Goal: Obtain resource: Download file/media

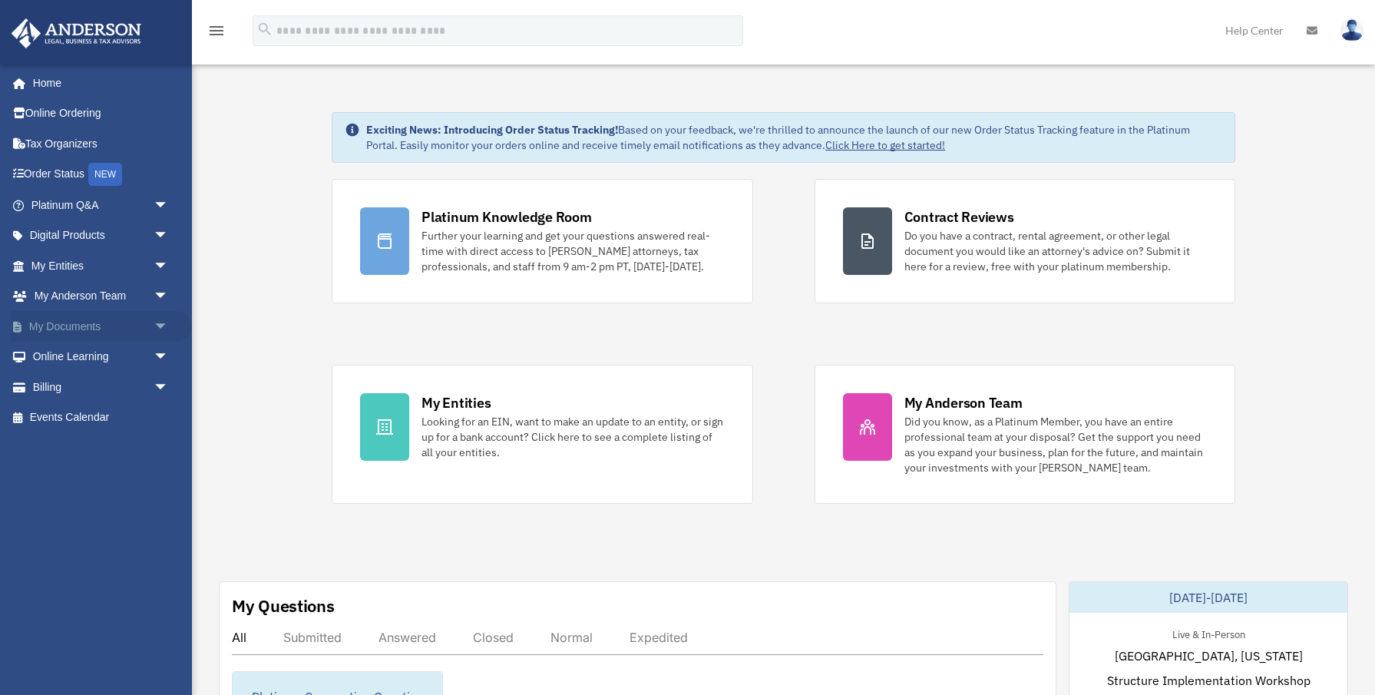
click at [161, 327] on span "arrow_drop_down" at bounding box center [169, 326] width 31 height 31
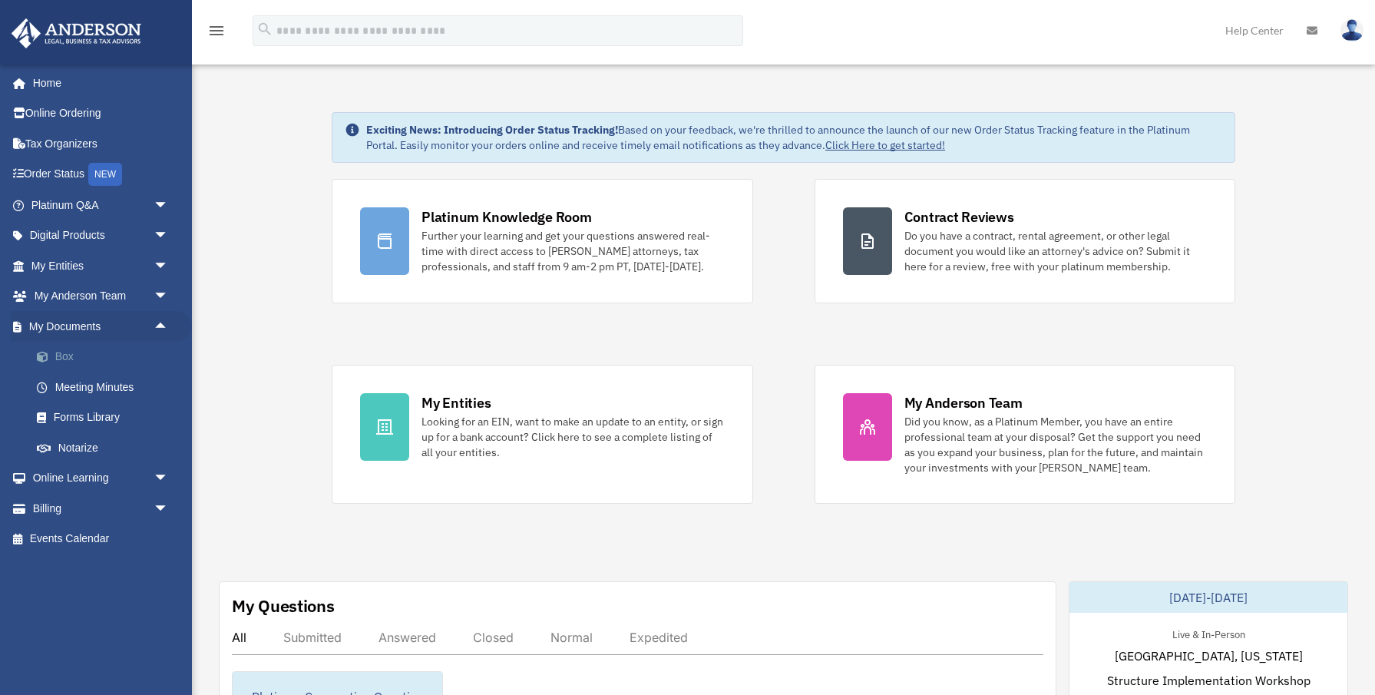
click at [70, 357] on link "Box" at bounding box center [106, 357] width 170 height 31
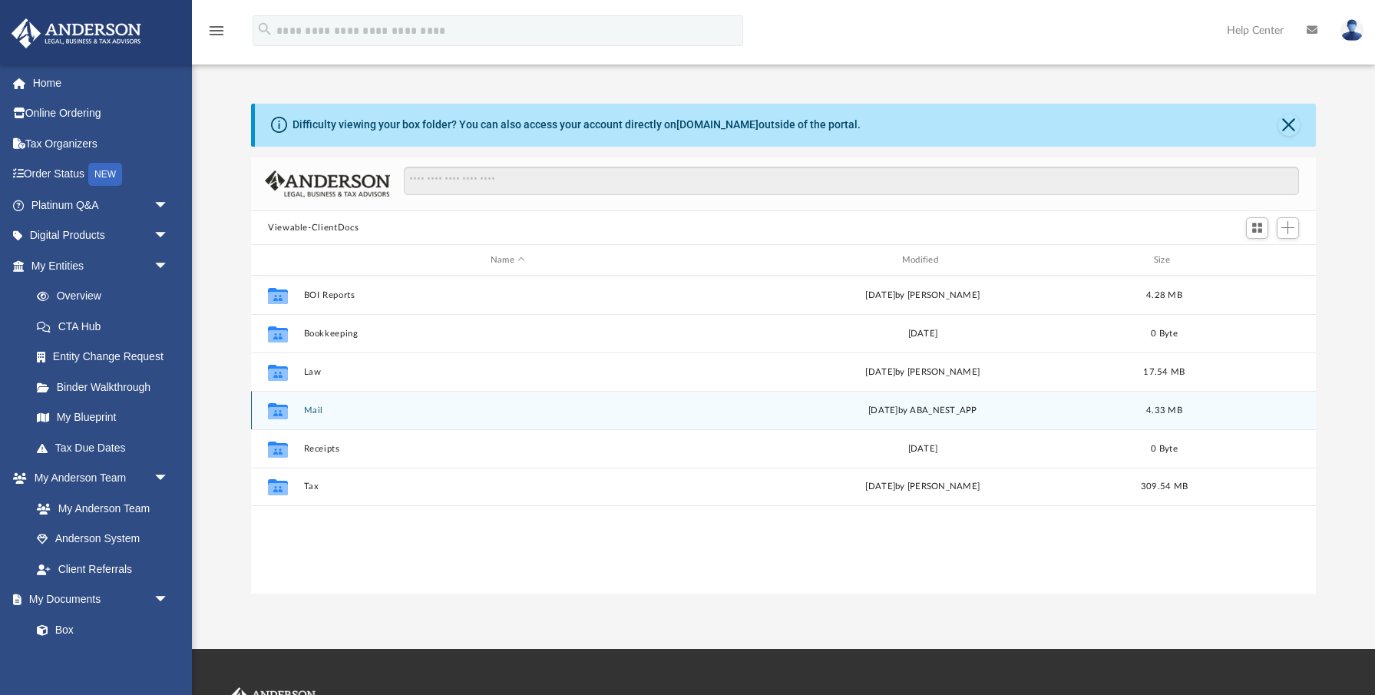
scroll to position [349, 1065]
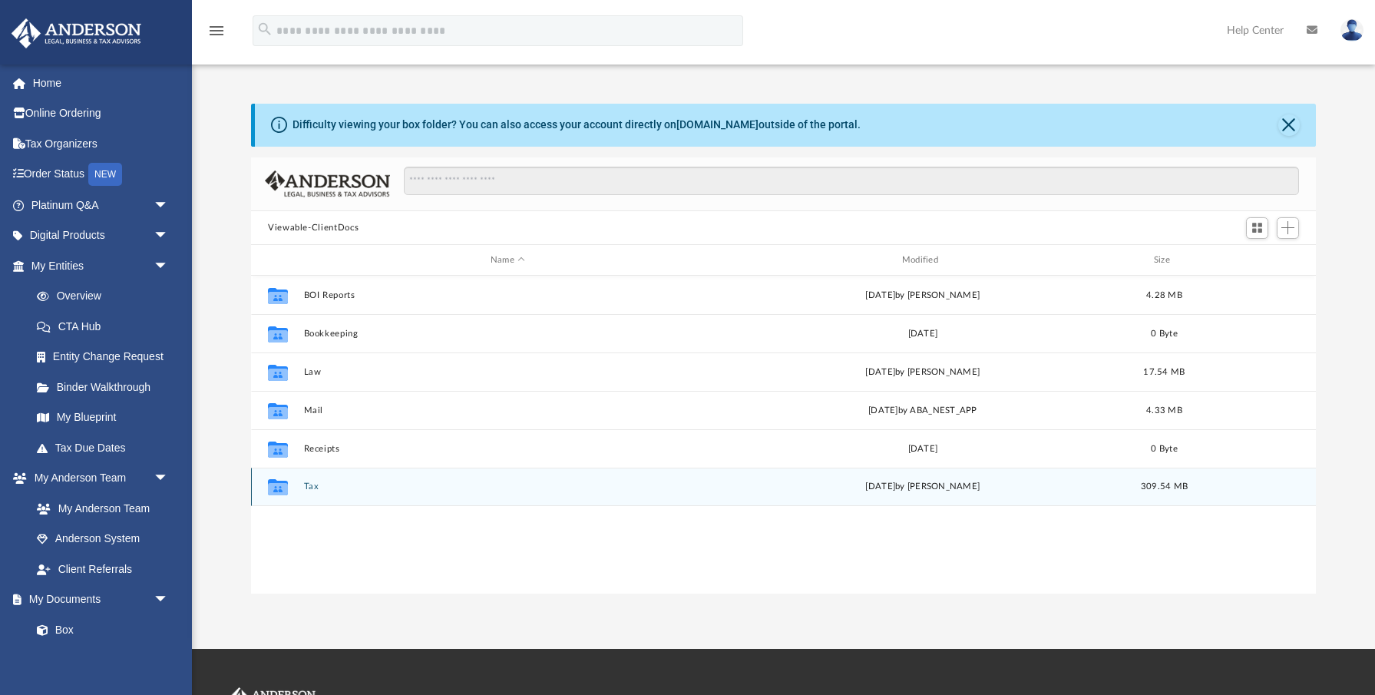
click at [311, 489] on button "Tax" at bounding box center [508, 487] width 408 height 10
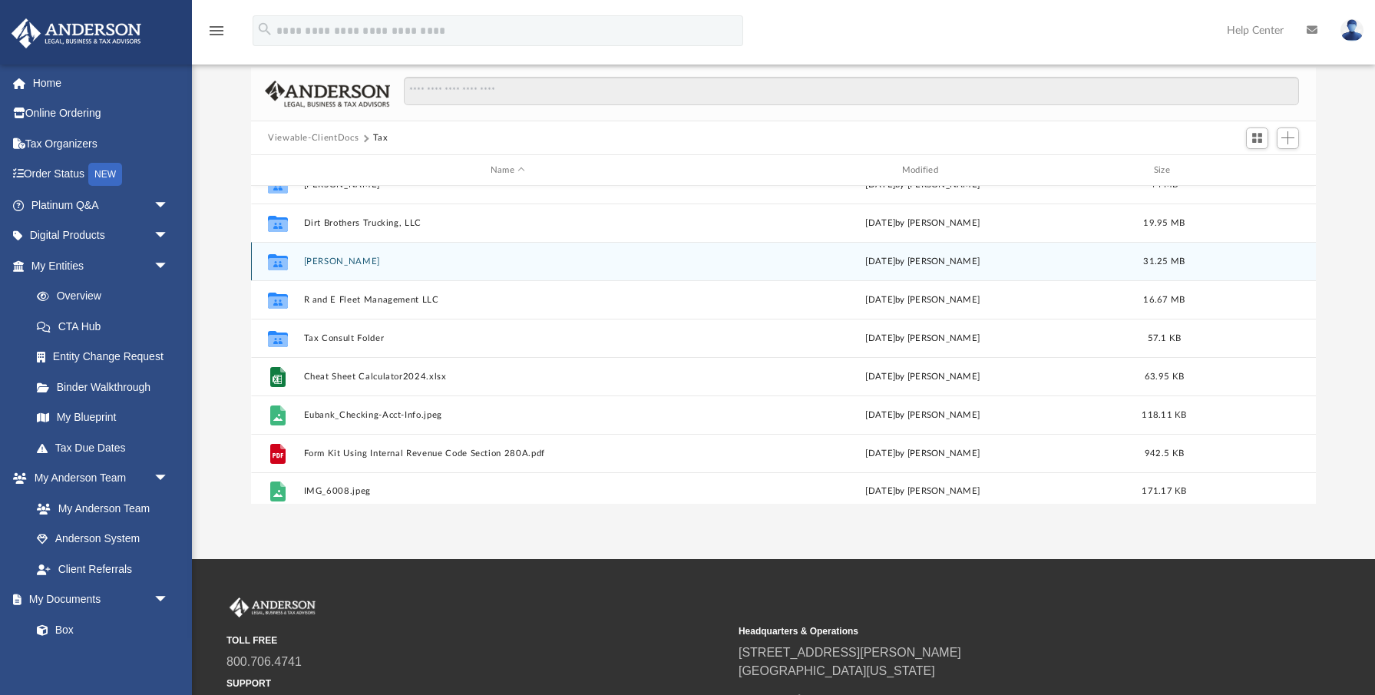
scroll to position [104, 0]
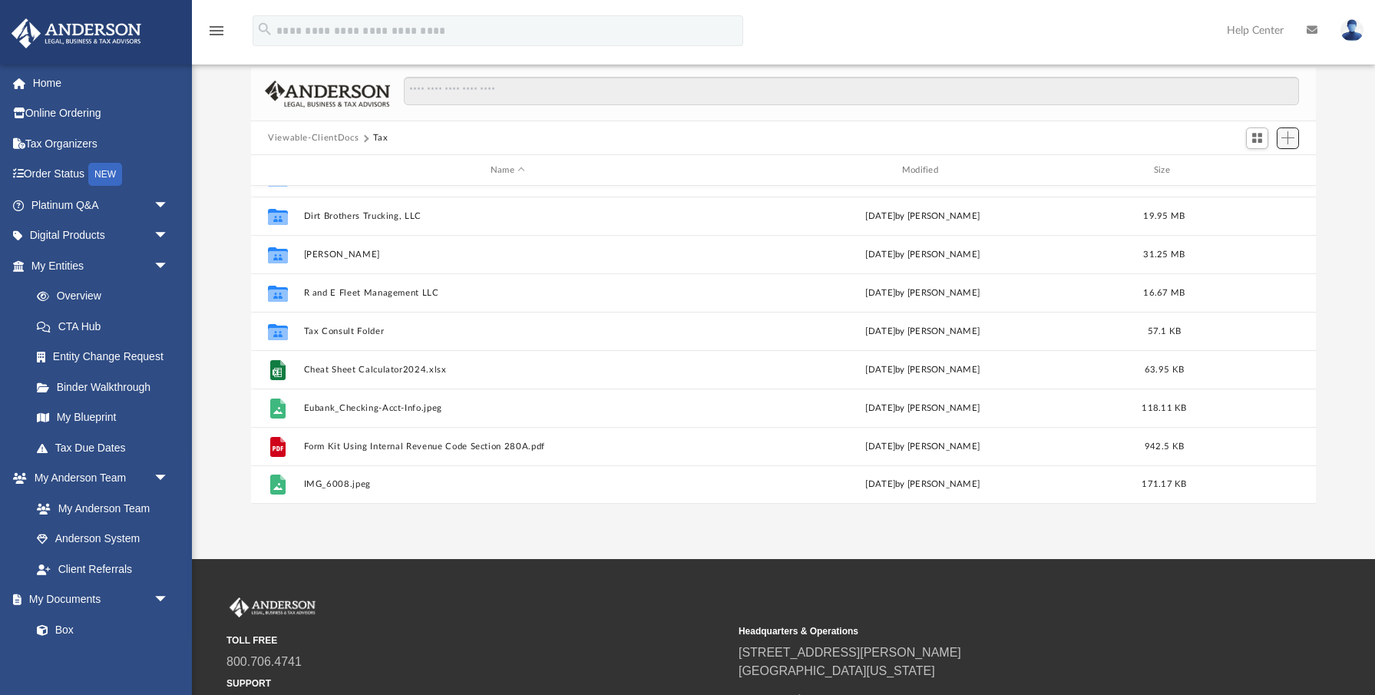
click at [1292, 138] on span "Add" at bounding box center [1287, 137] width 13 height 13
click at [1264, 172] on li "Upload" at bounding box center [1265, 169] width 49 height 16
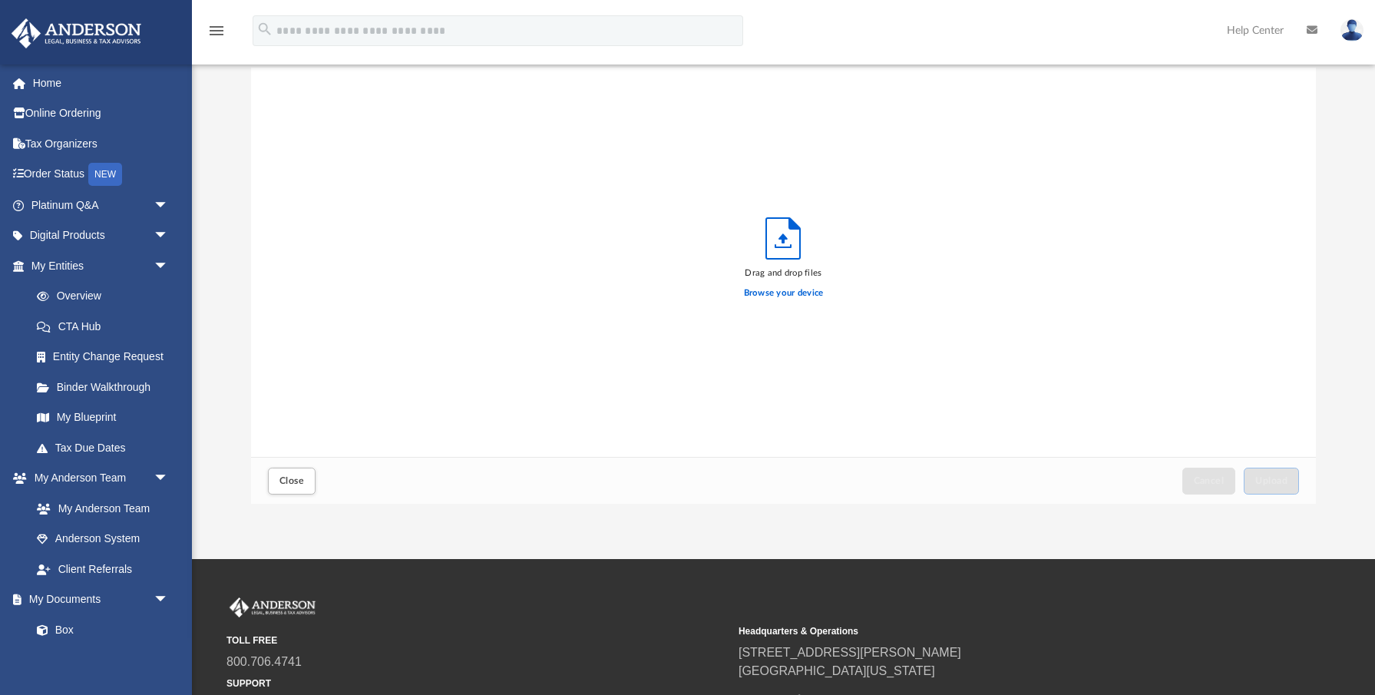
scroll to position [389, 1065]
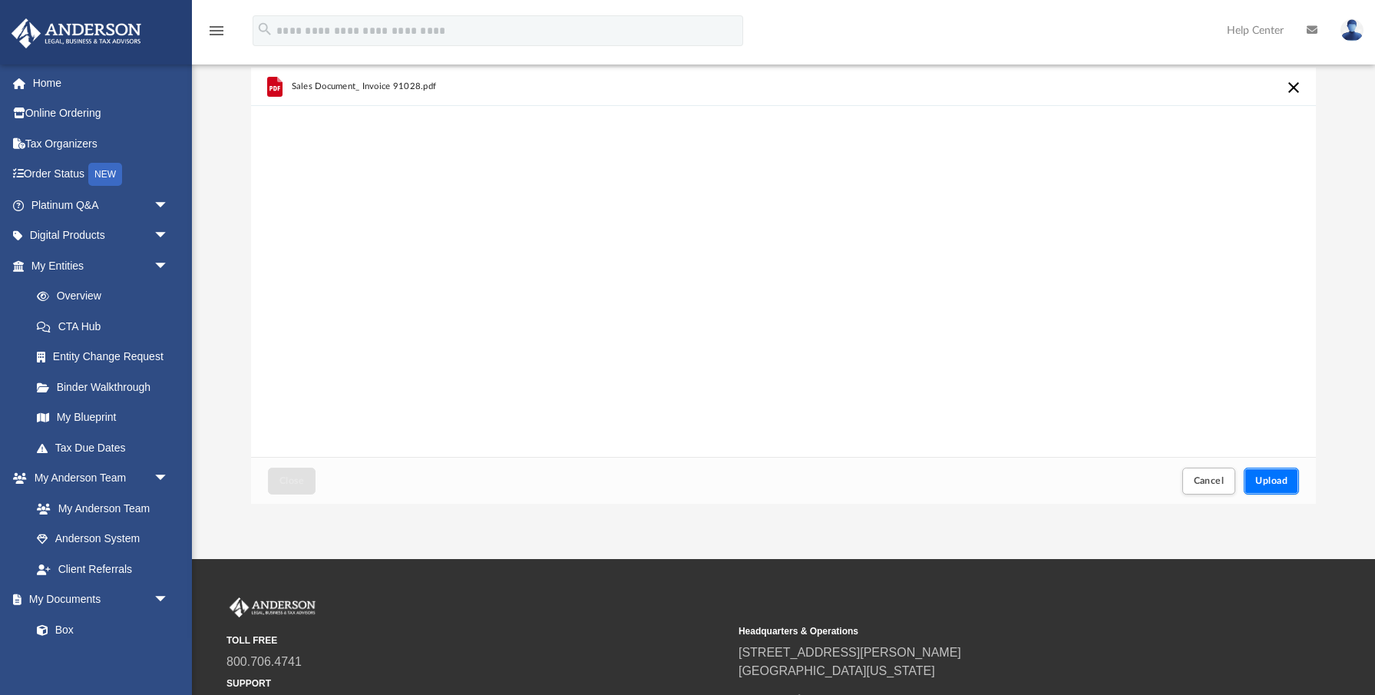
click at [1280, 480] on span "Upload" at bounding box center [1271, 480] width 32 height 9
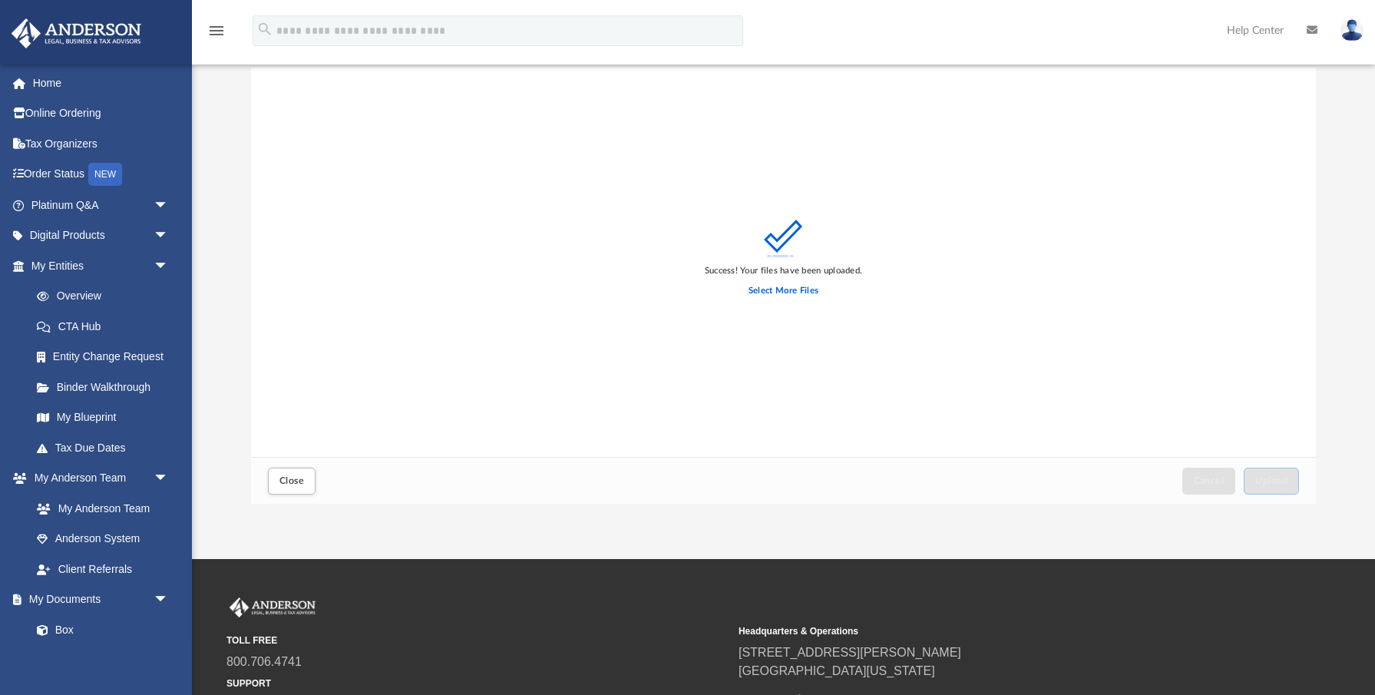
scroll to position [0, 0]
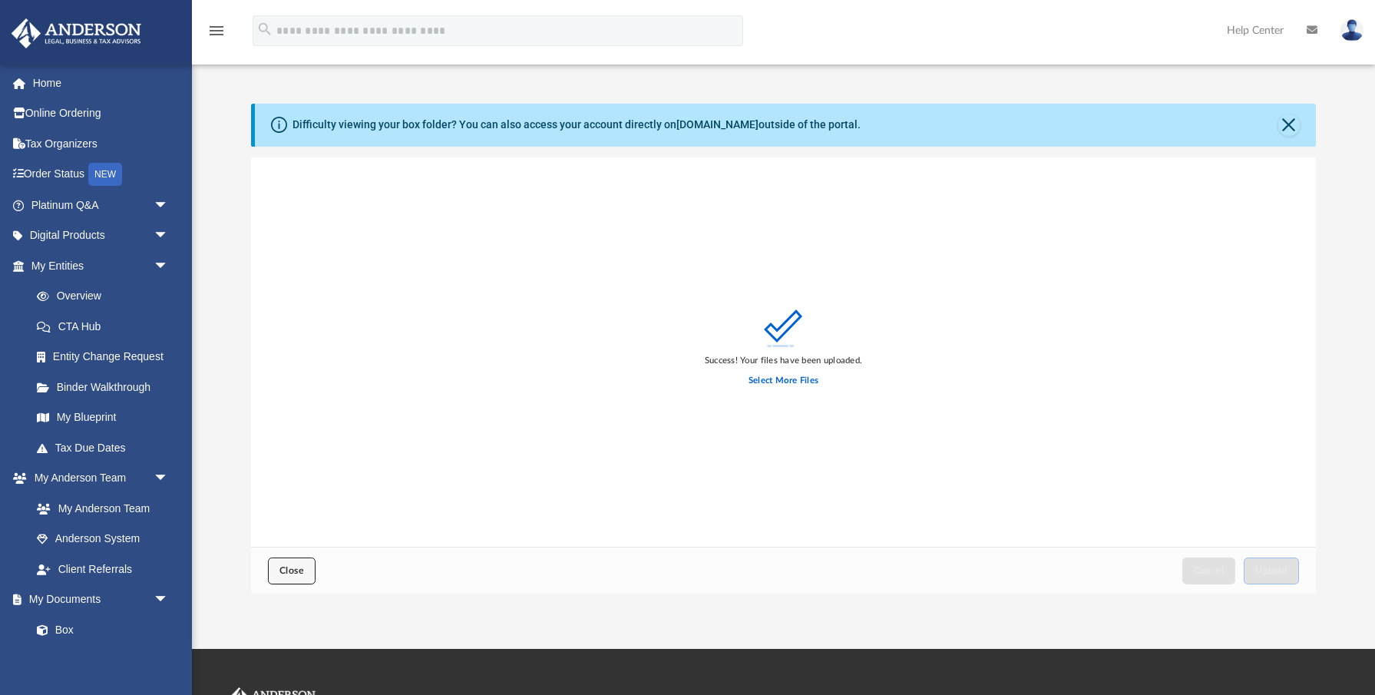
click at [307, 573] on button "Close" at bounding box center [292, 570] width 48 height 27
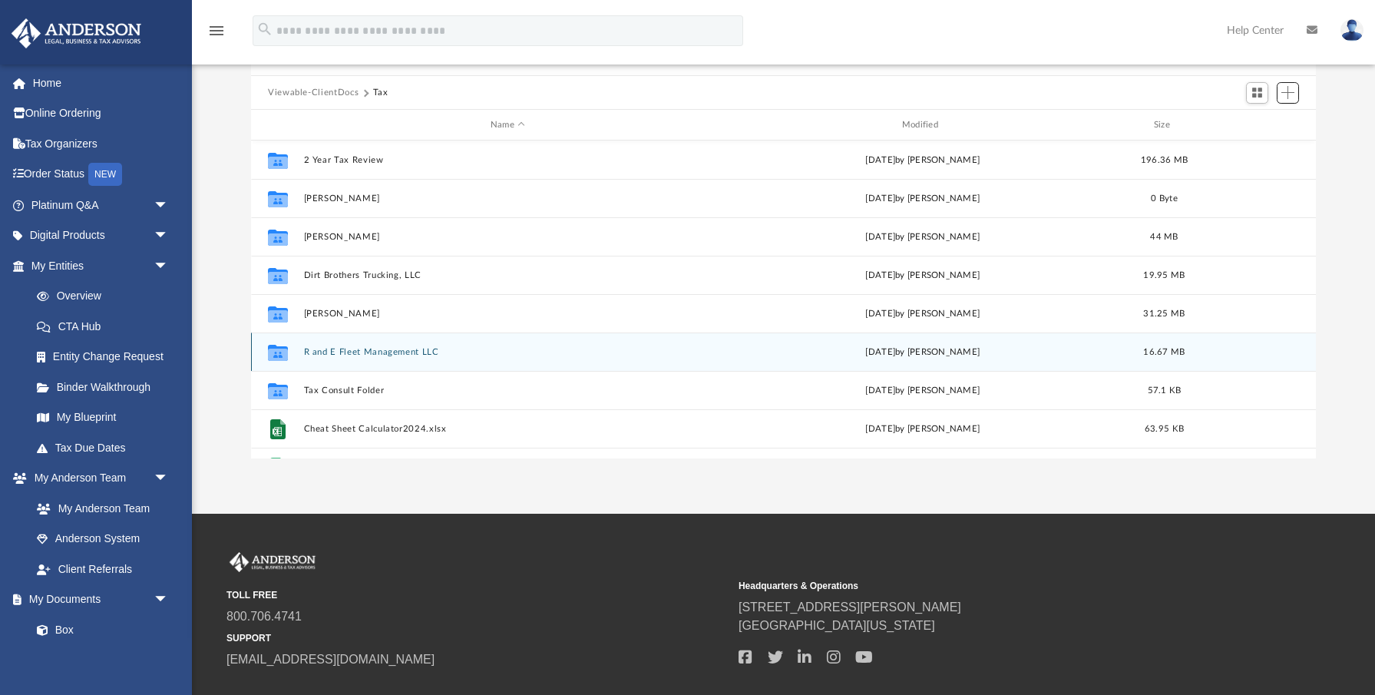
scroll to position [134, 0]
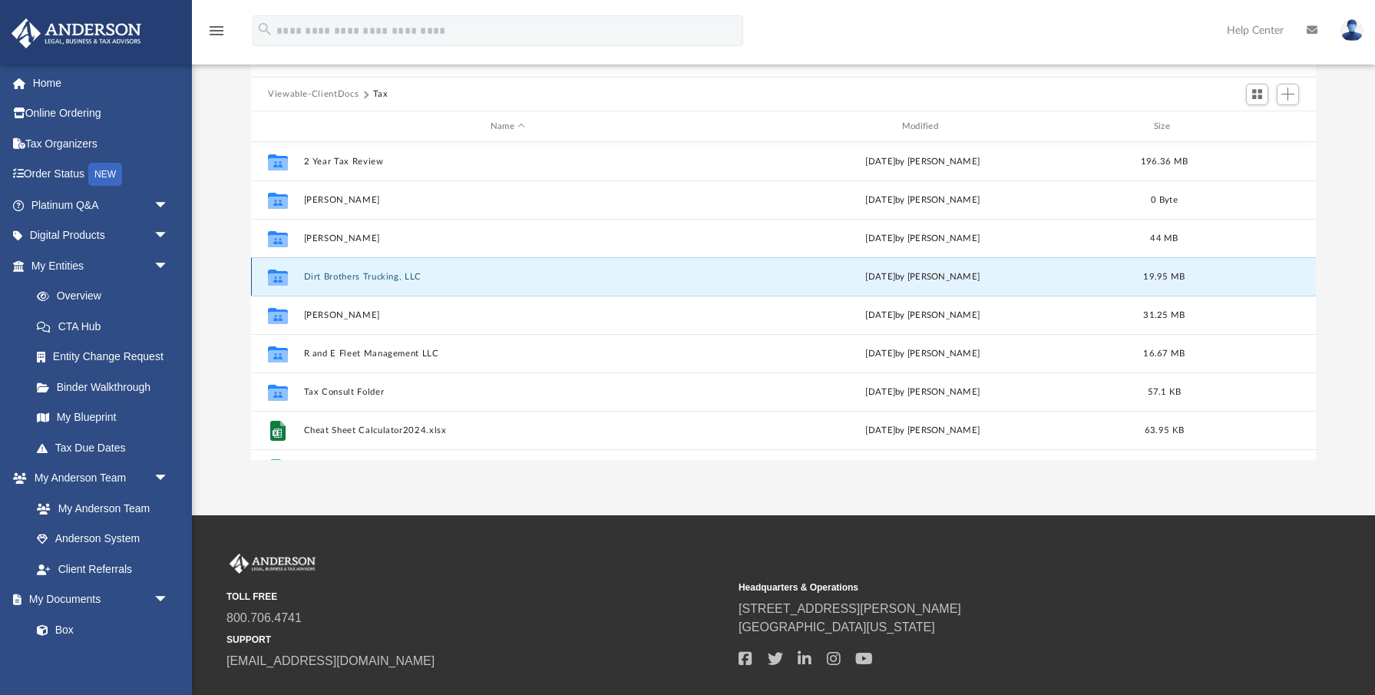
click at [362, 276] on button "Dirt Brothers Trucking, LLC" at bounding box center [508, 277] width 408 height 10
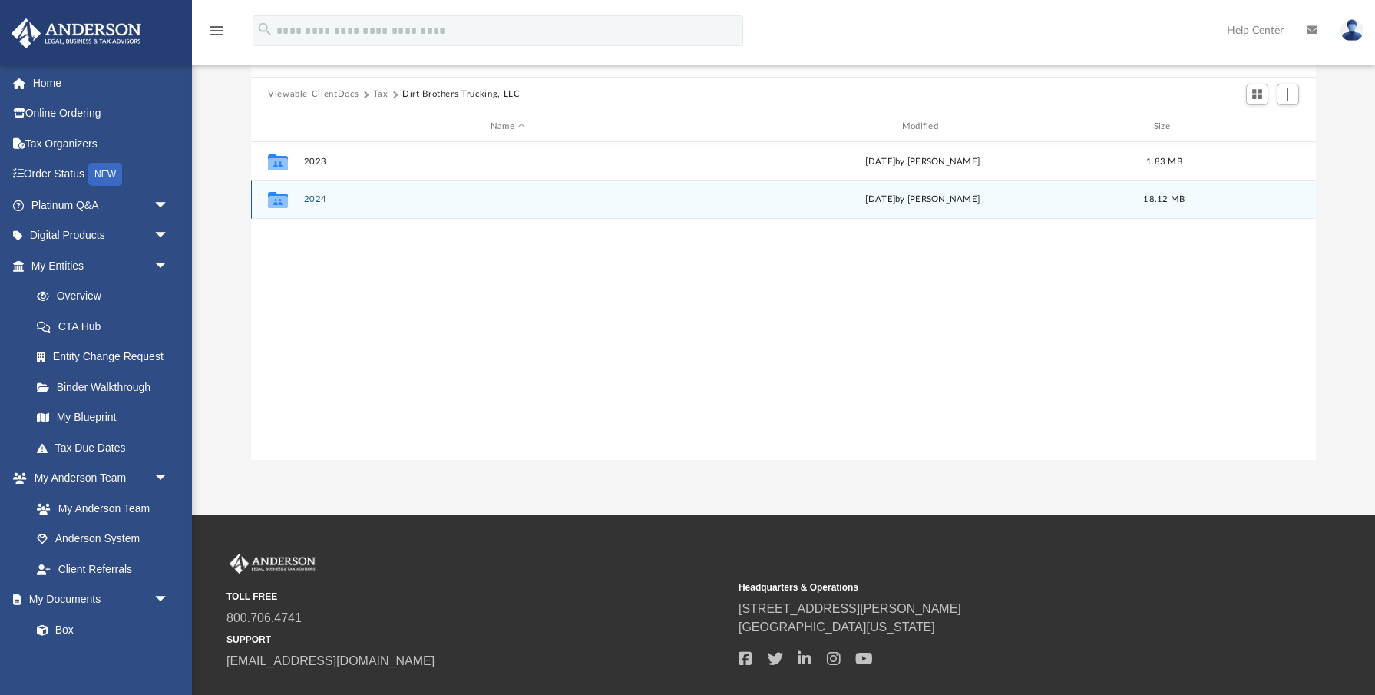
click at [314, 196] on button "2024" at bounding box center [508, 200] width 408 height 10
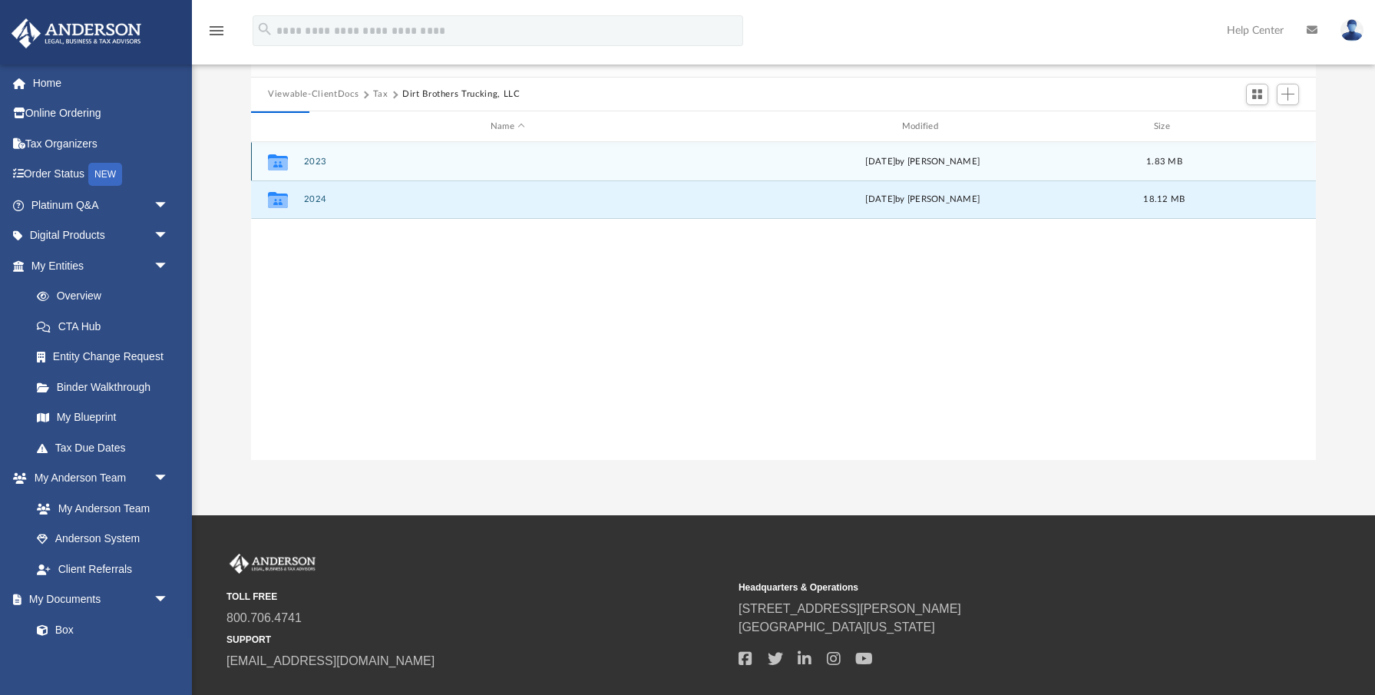
click at [316, 167] on div "Collaborated Folder 2023 [DATE] by [PERSON_NAME] 1.83 MB" at bounding box center [783, 161] width 1065 height 38
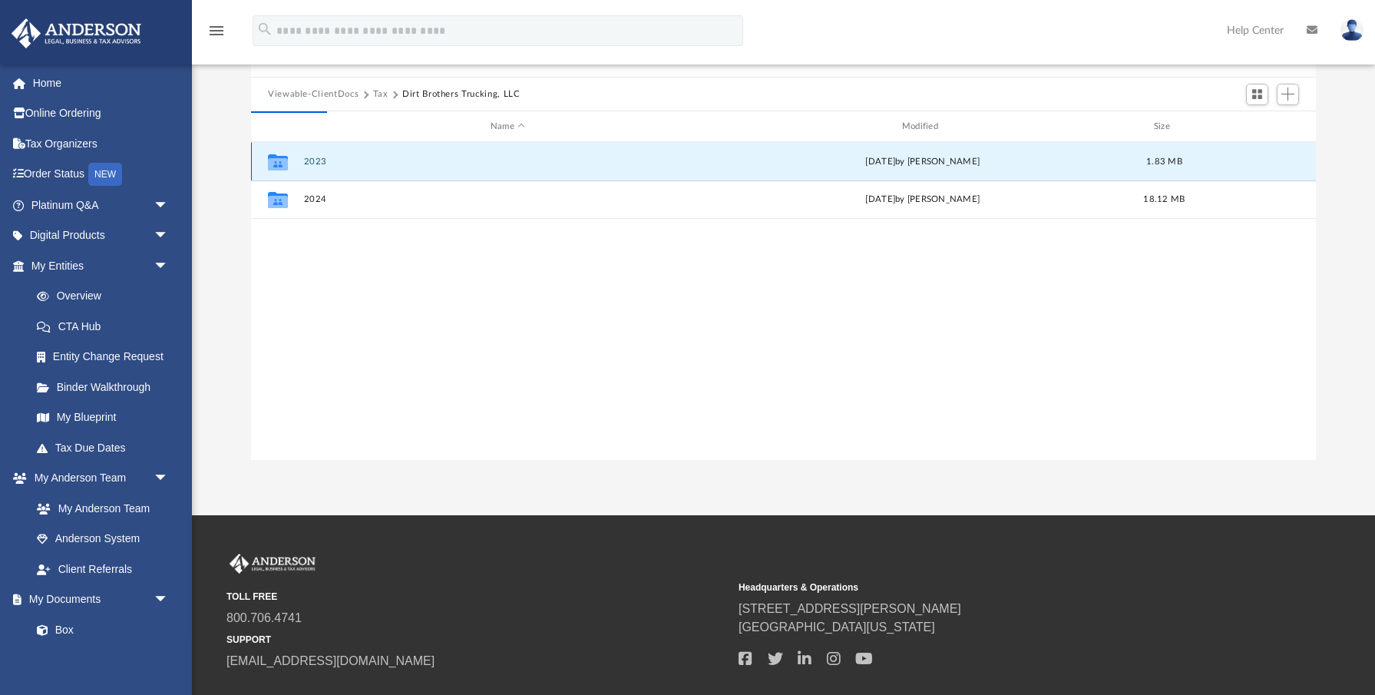
click at [315, 161] on button "2023" at bounding box center [508, 162] width 408 height 10
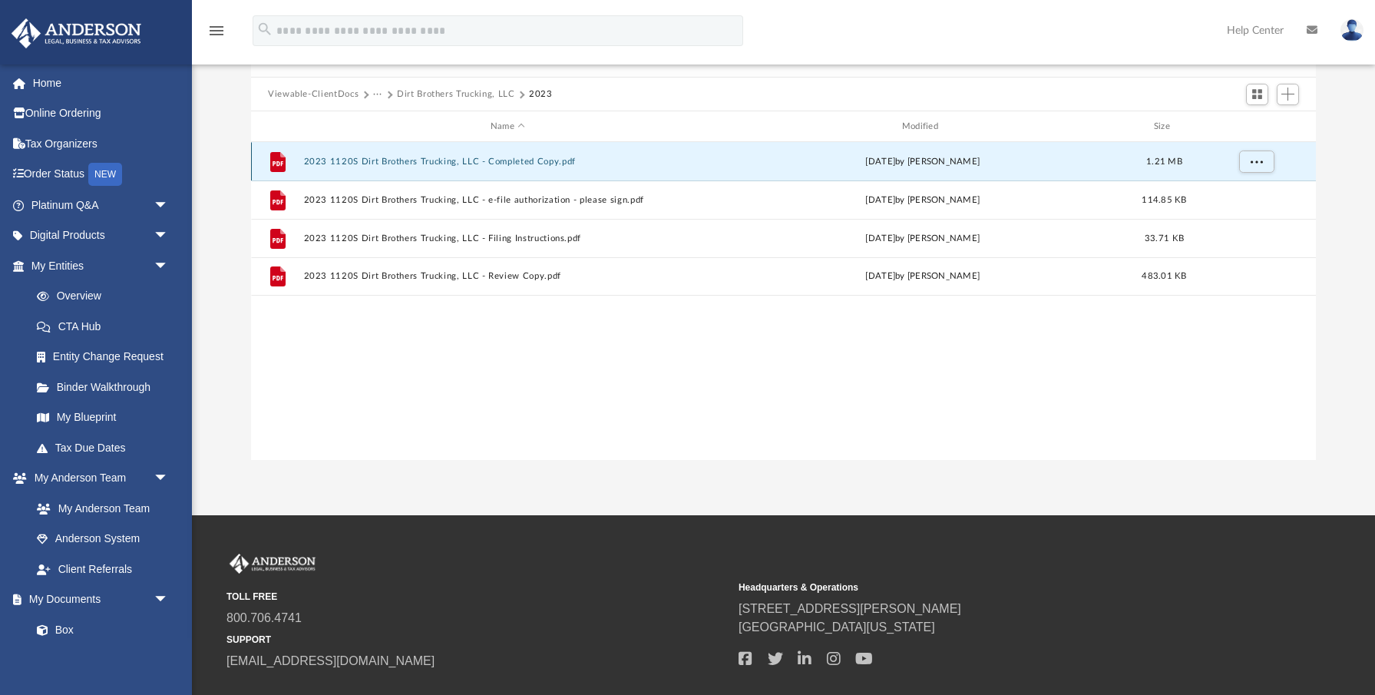
click at [373, 166] on button "2023 1120S Dirt Brothers Trucking, LLC - Completed Copy.pdf" at bounding box center [508, 162] width 408 height 10
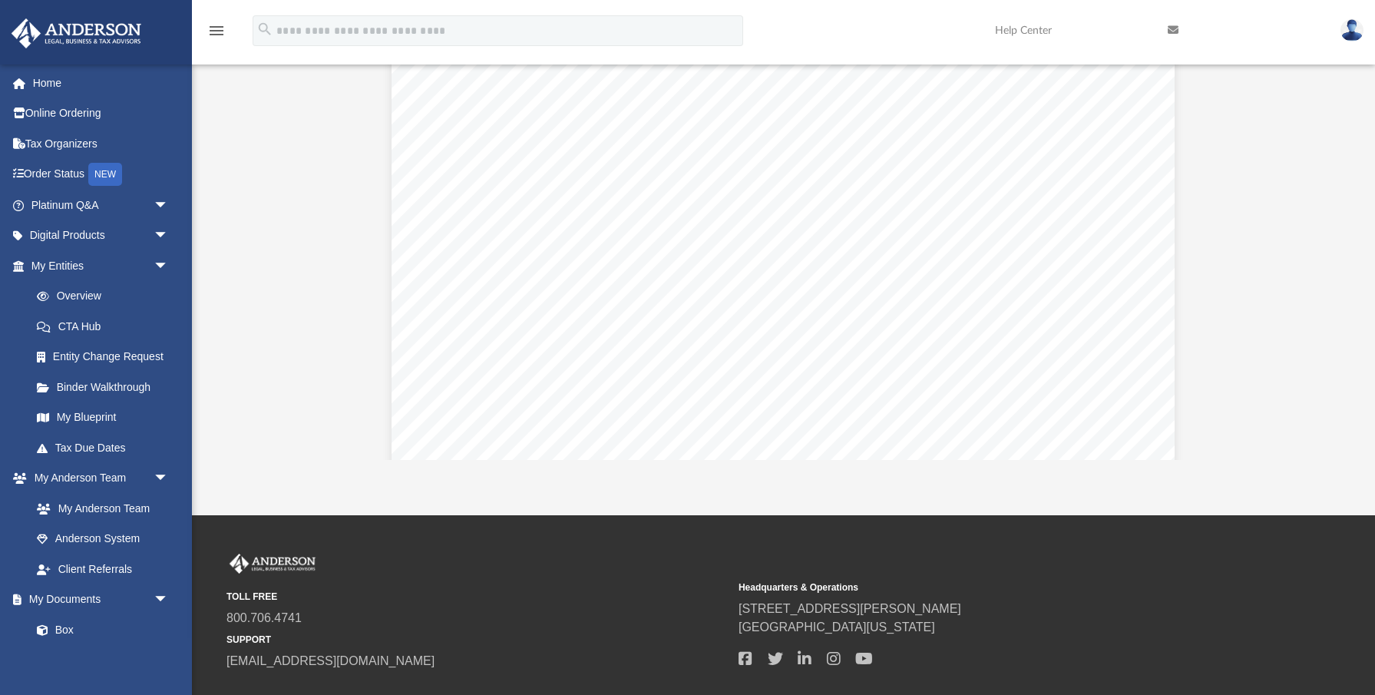
scroll to position [7789, 0]
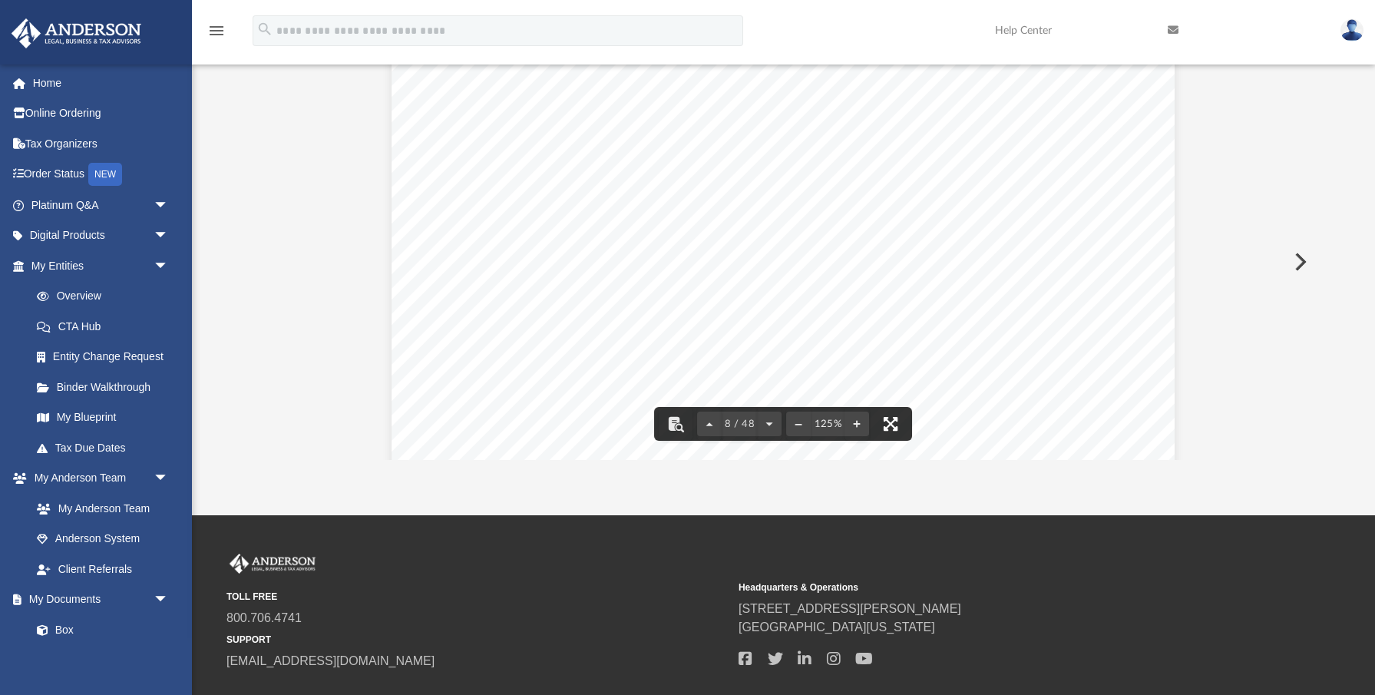
click at [893, 434] on button "File preview" at bounding box center [890, 424] width 34 height 34
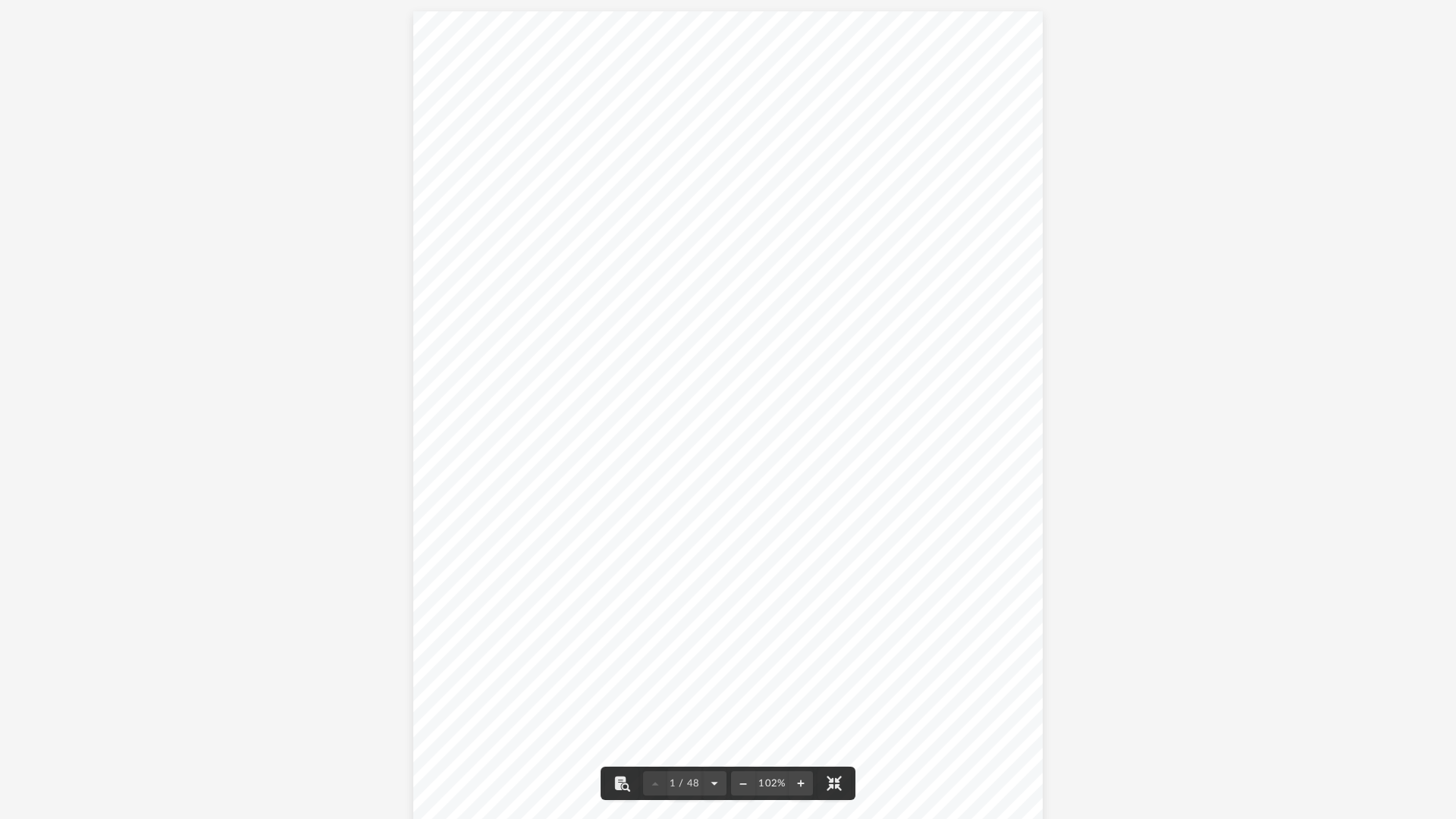
scroll to position [1, 0]
click at [830, 686] on button "File preview" at bounding box center [834, 783] width 34 height 34
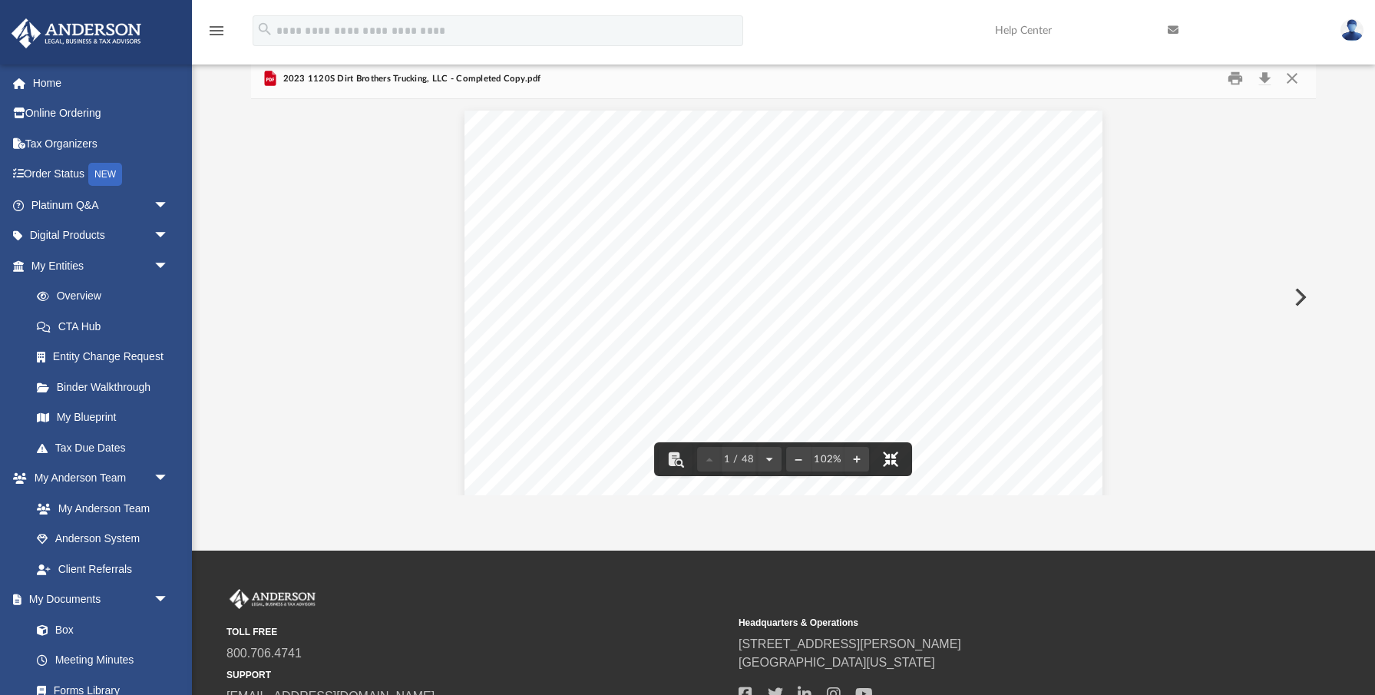
scroll to position [349, 1065]
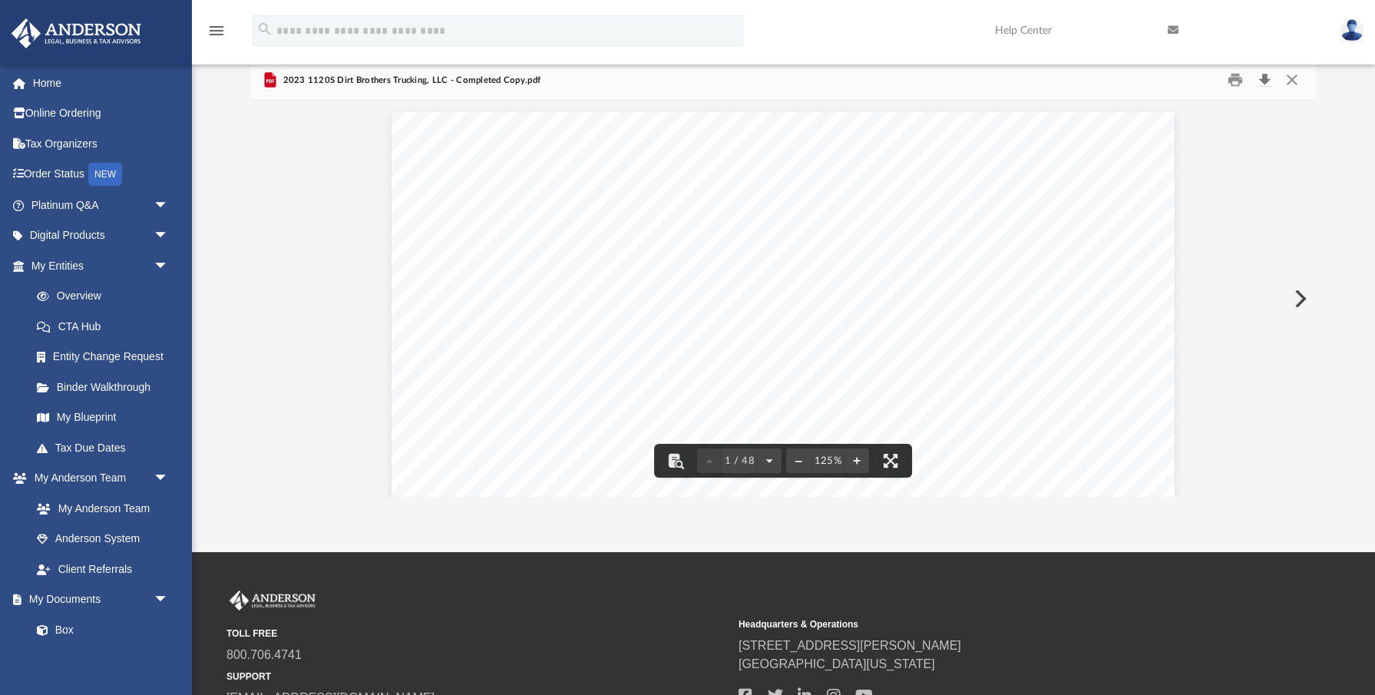
click at [1267, 83] on button "Download" at bounding box center [1264, 80] width 28 height 24
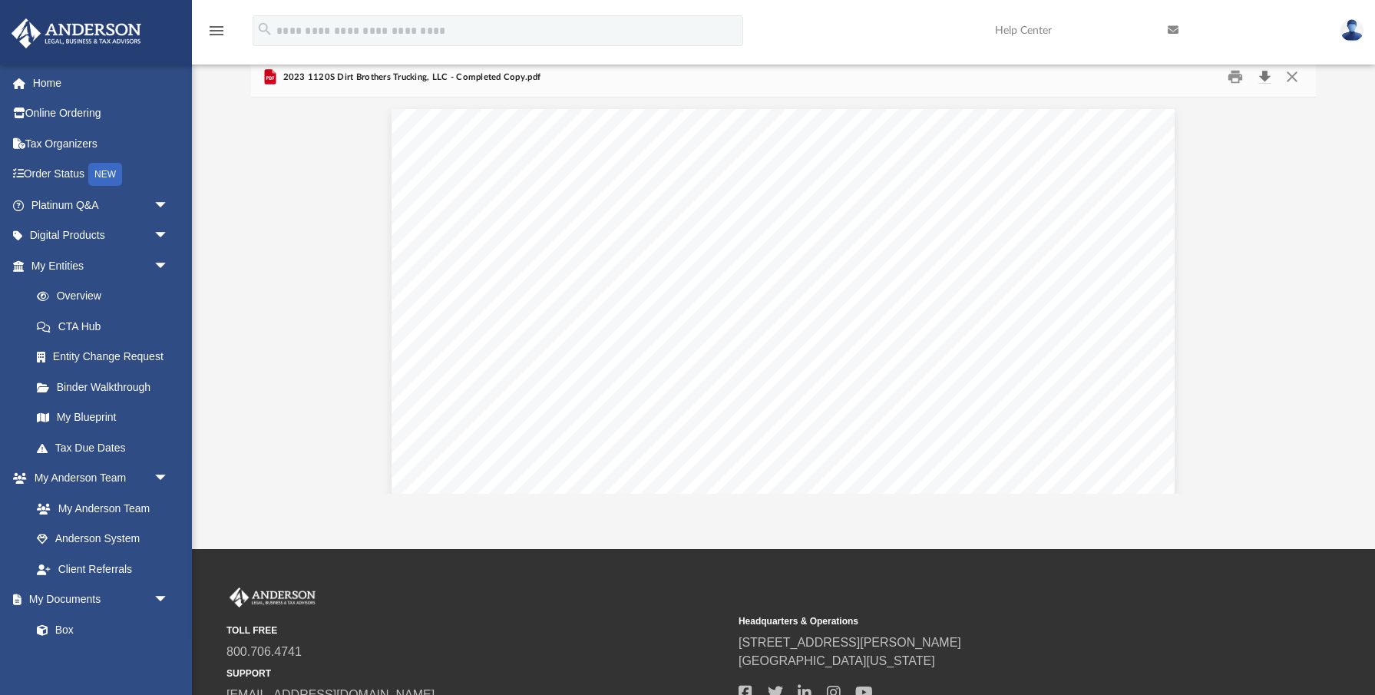
scroll to position [99, 0]
click at [1237, 77] on button "Print" at bounding box center [1235, 76] width 31 height 24
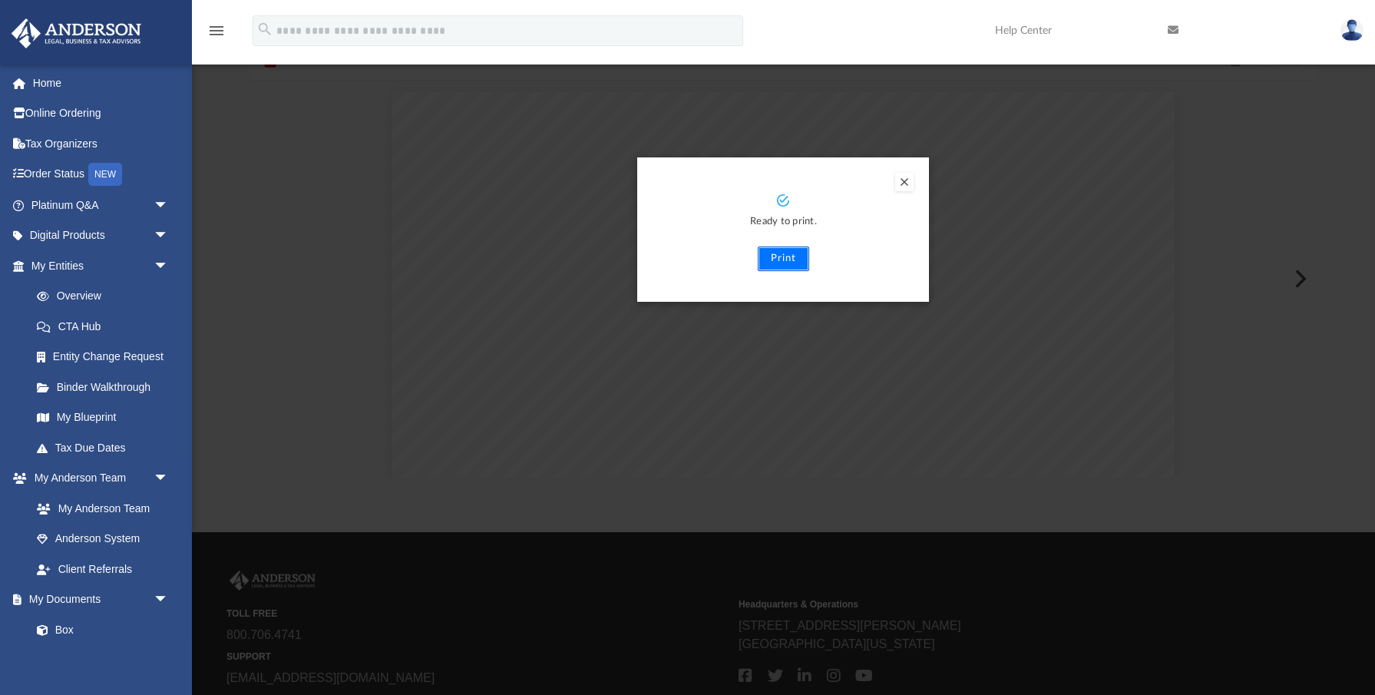
scroll to position [121, 0]
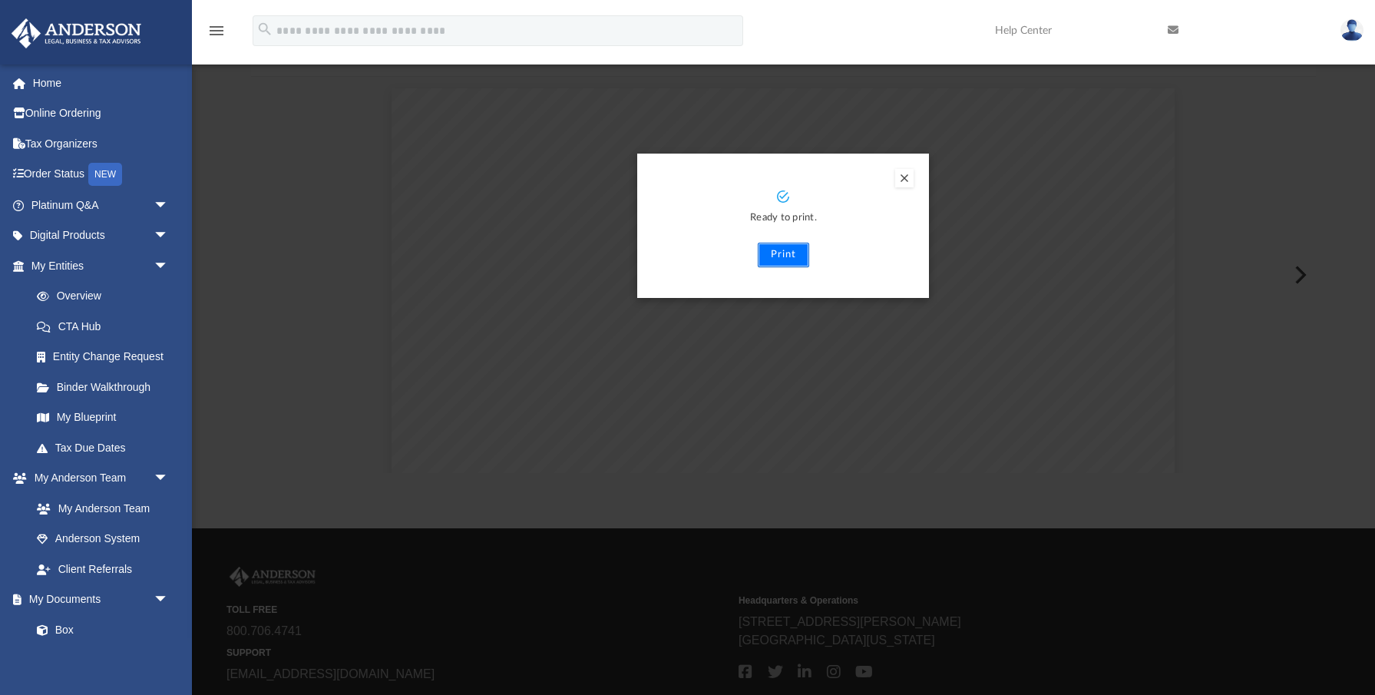
click at [778, 266] on button "Print" at bounding box center [783, 255] width 51 height 25
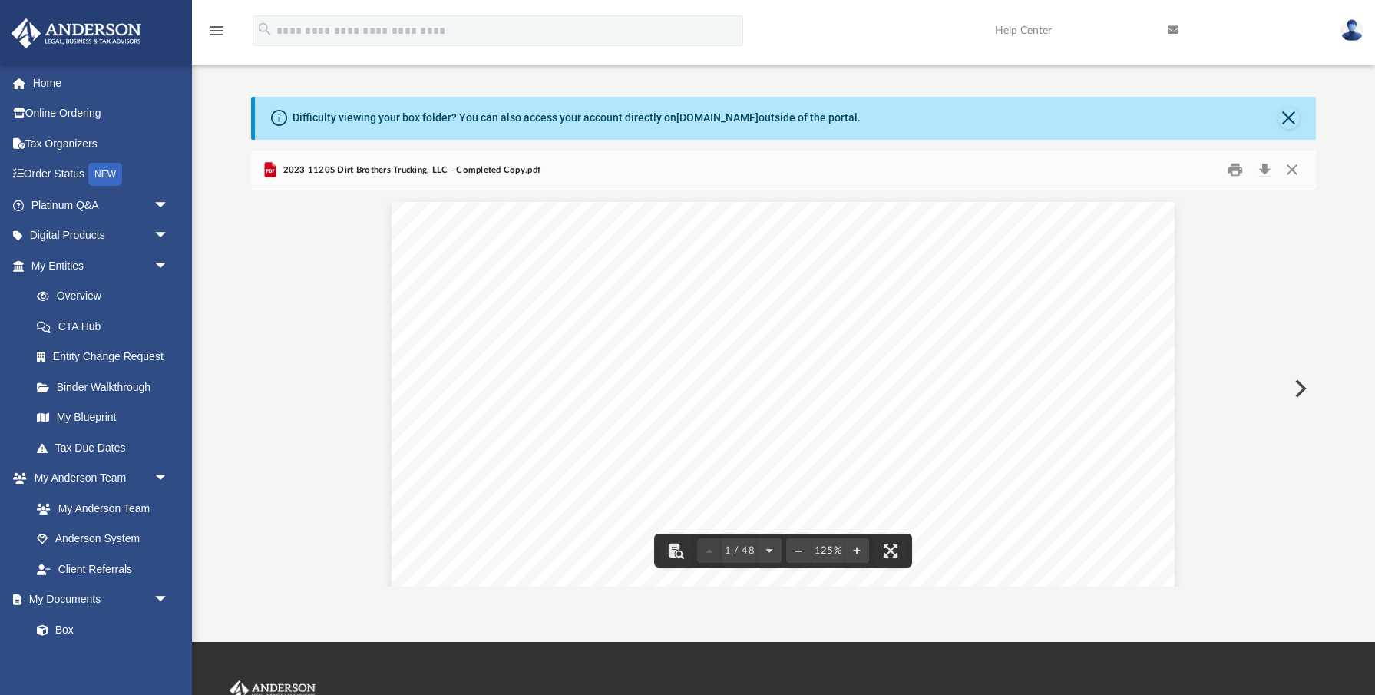
scroll to position [0, 0]
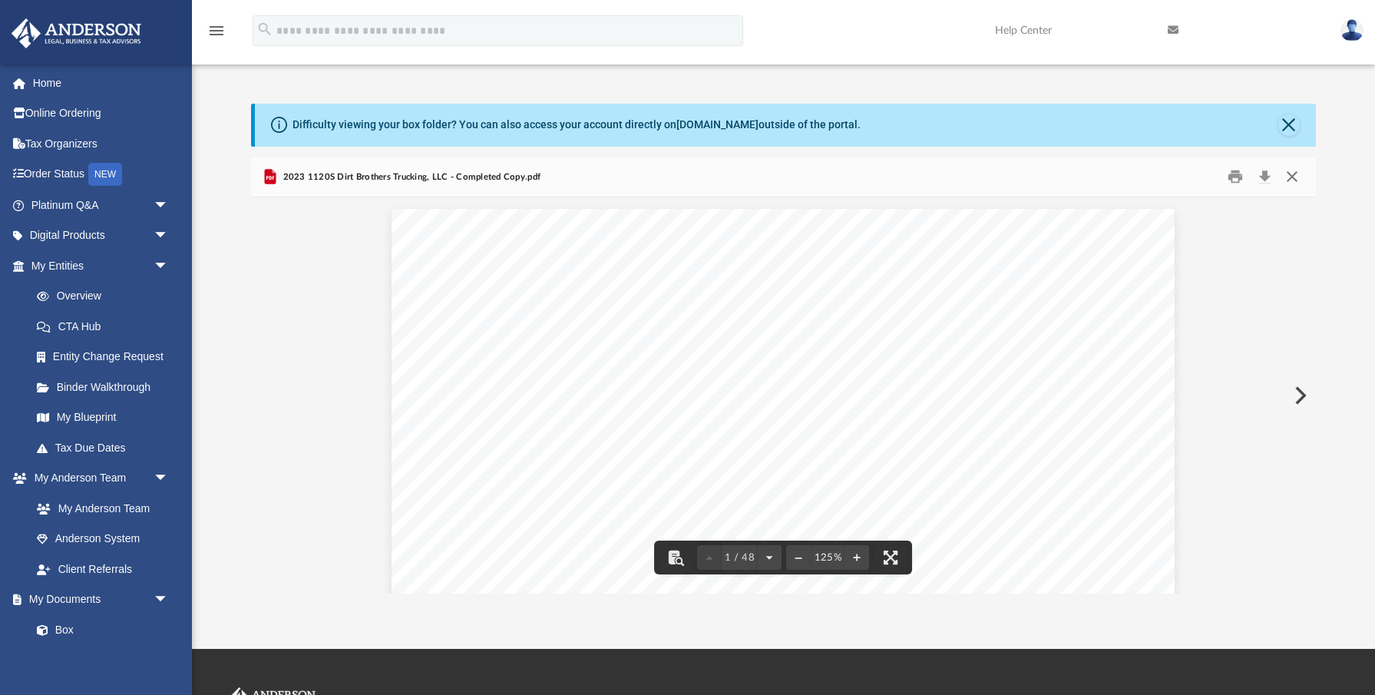
click at [1293, 180] on button "Close" at bounding box center [1292, 177] width 28 height 24
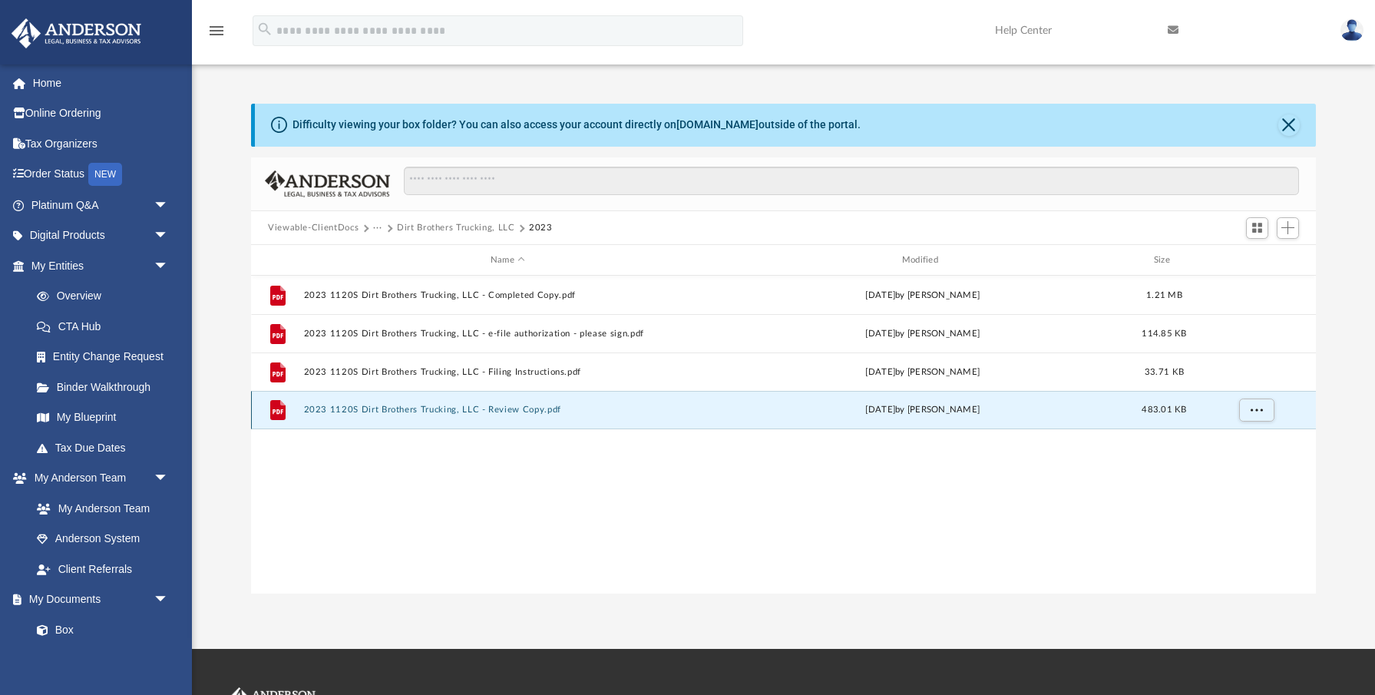
click at [528, 409] on button "2023 1120S Dirt Brothers Trucking, LLC - Review Copy.pdf" at bounding box center [508, 410] width 408 height 10
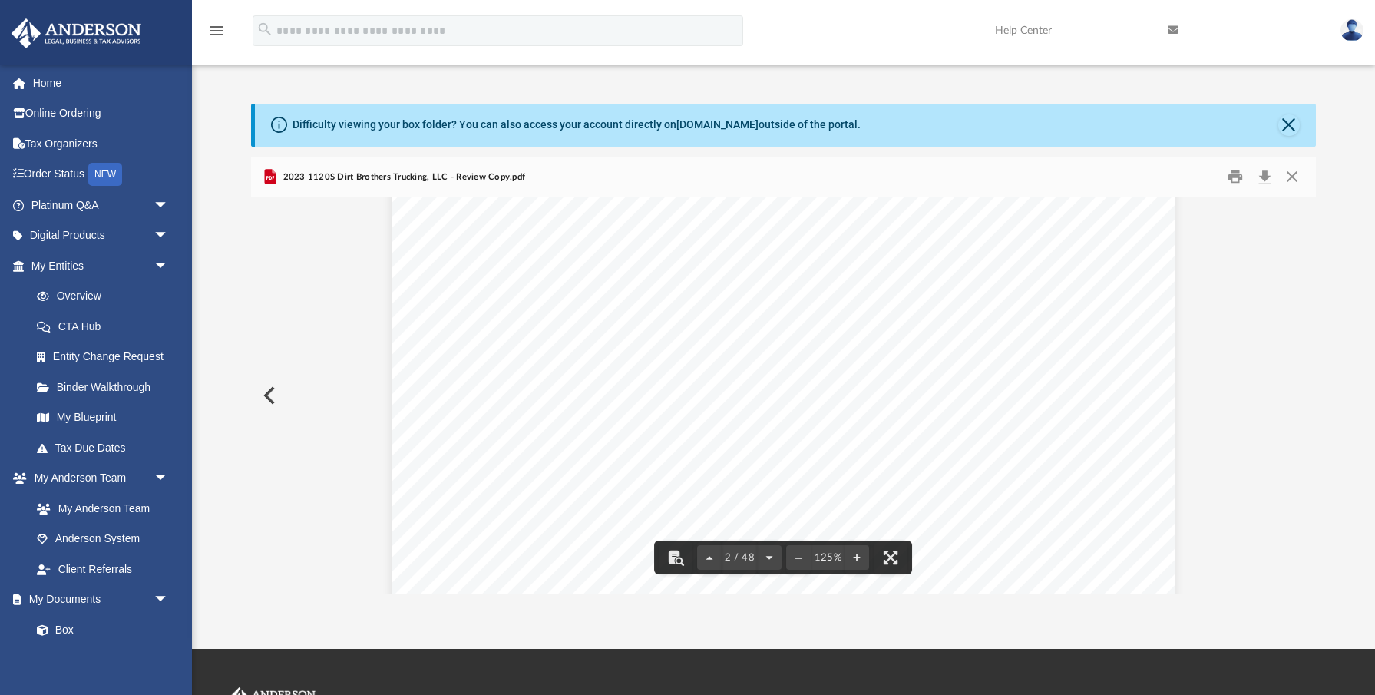
scroll to position [1037, 0]
click at [1283, 128] on button "Close" at bounding box center [1288, 124] width 21 height 21
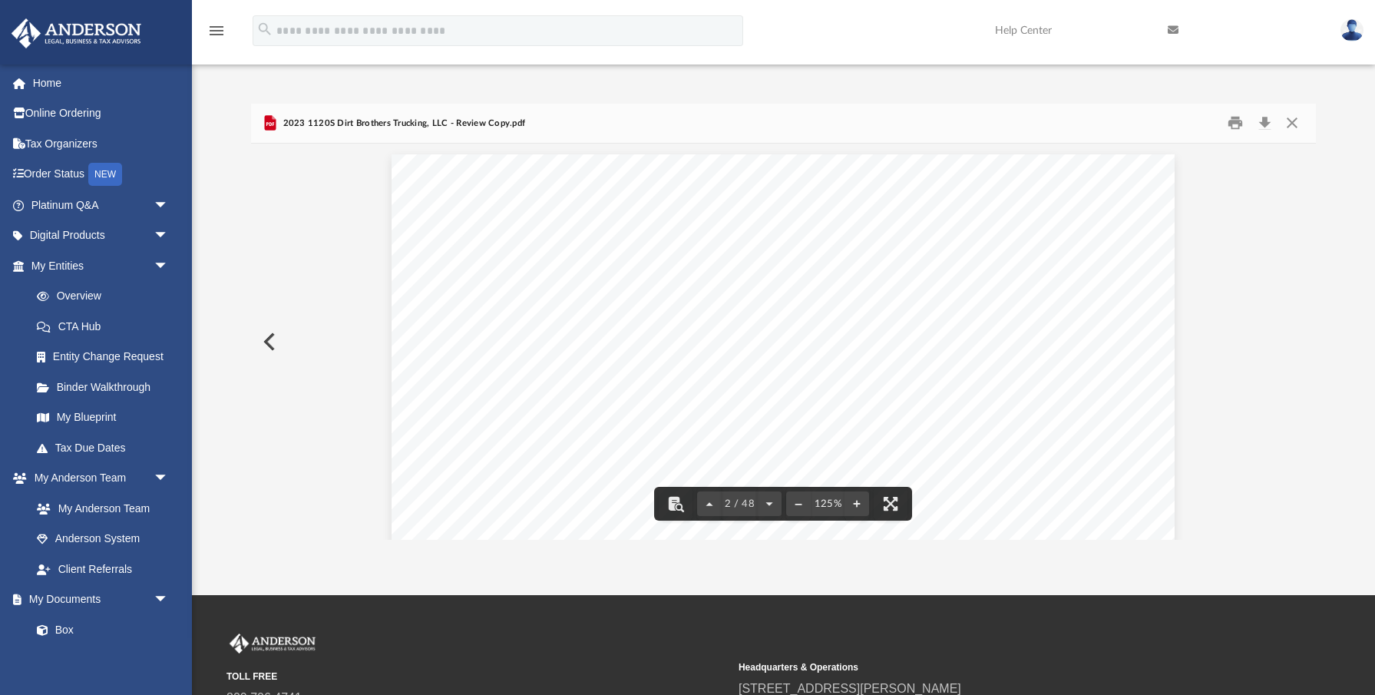
click at [276, 345] on button "Preview" at bounding box center [268, 341] width 34 height 43
click at [1288, 125] on button "Close" at bounding box center [1292, 123] width 28 height 24
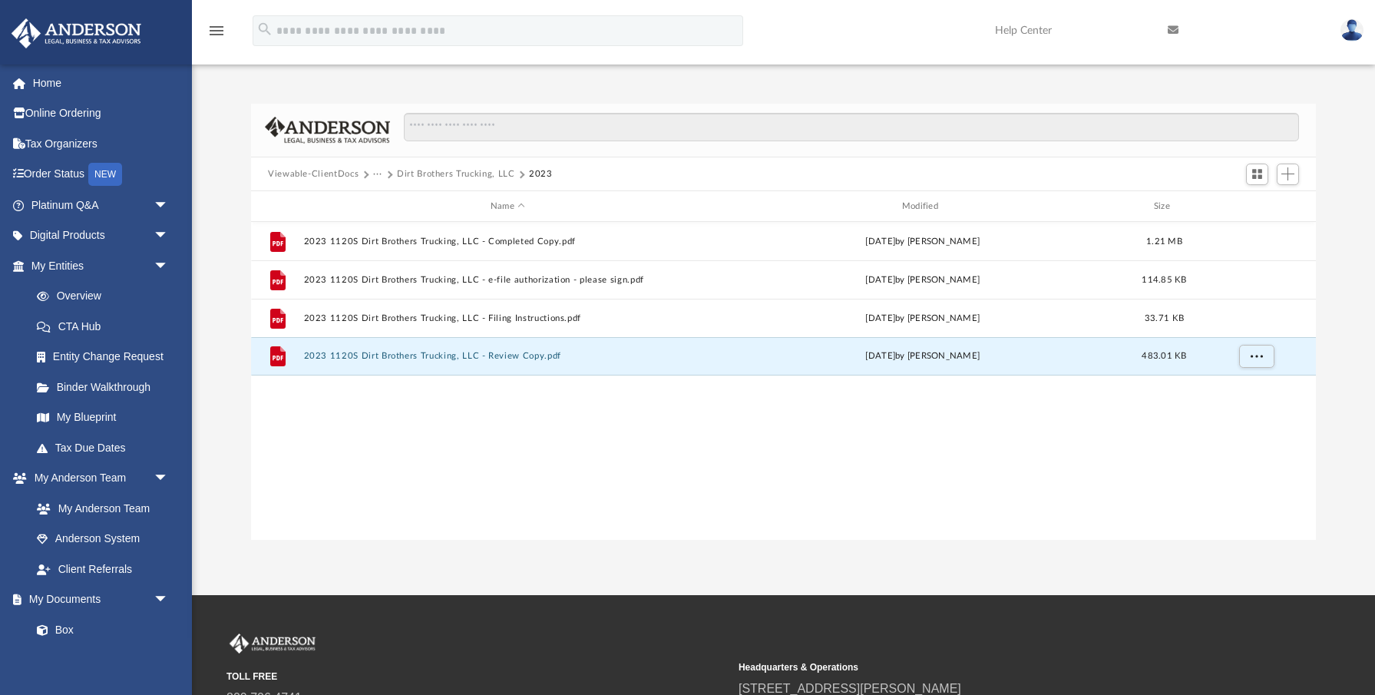
click at [378, 175] on button "···" at bounding box center [378, 174] width 10 height 14
click at [388, 202] on li "Tax" at bounding box center [388, 201] width 15 height 16
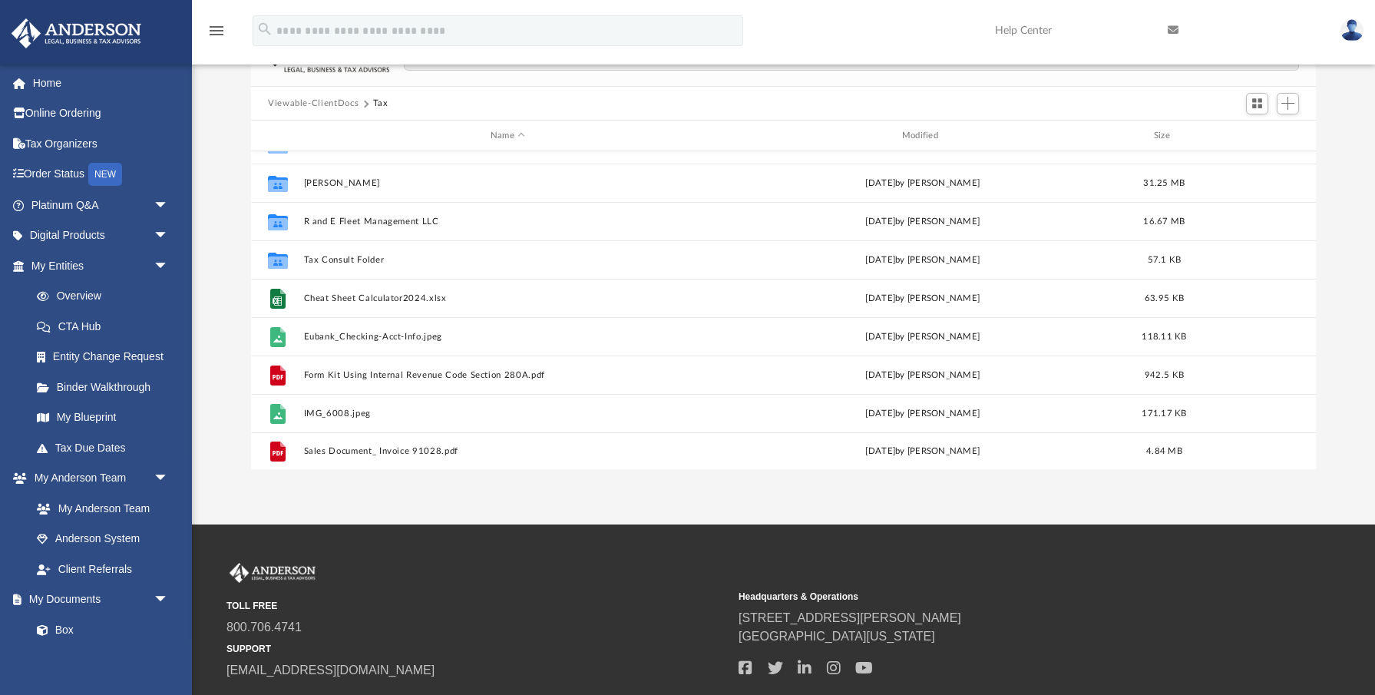
scroll to position [143, 0]
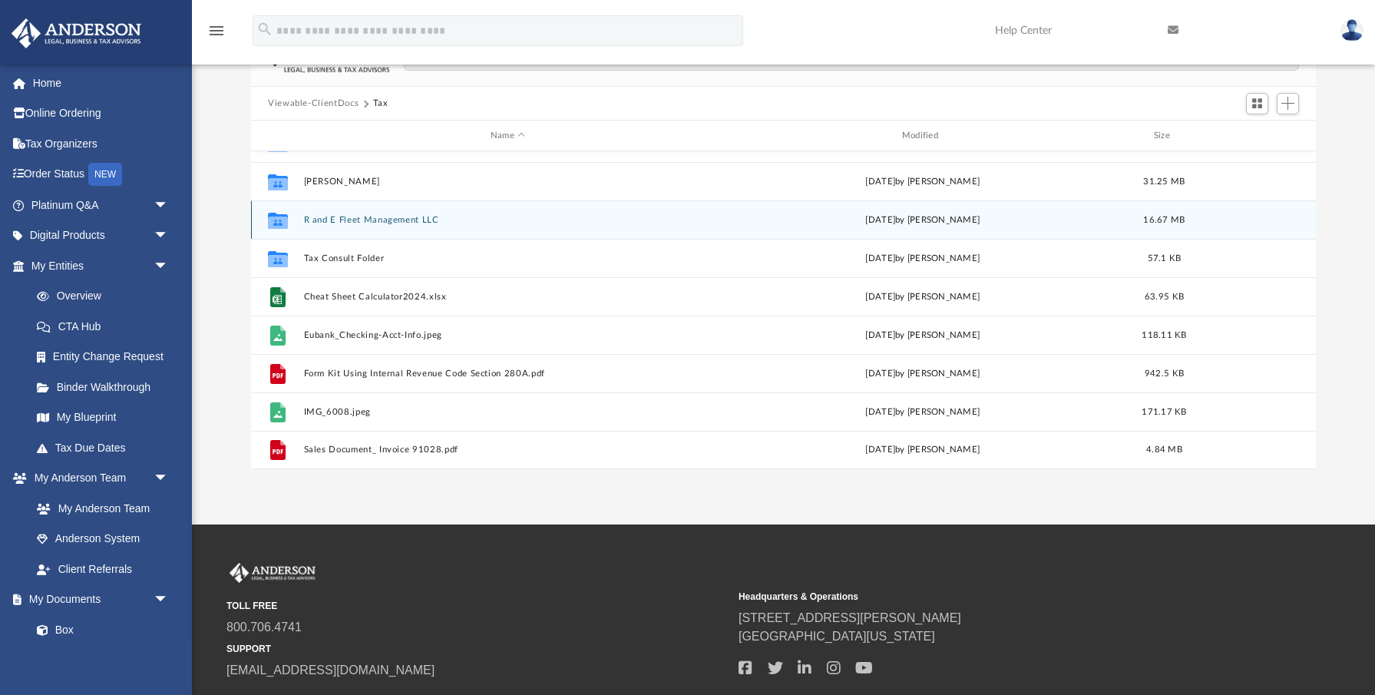
click at [385, 226] on div "Collaborated Folder R and E Fleet Management LLC [DATE] by [PERSON_NAME] 16.67 …" at bounding box center [783, 219] width 1065 height 38
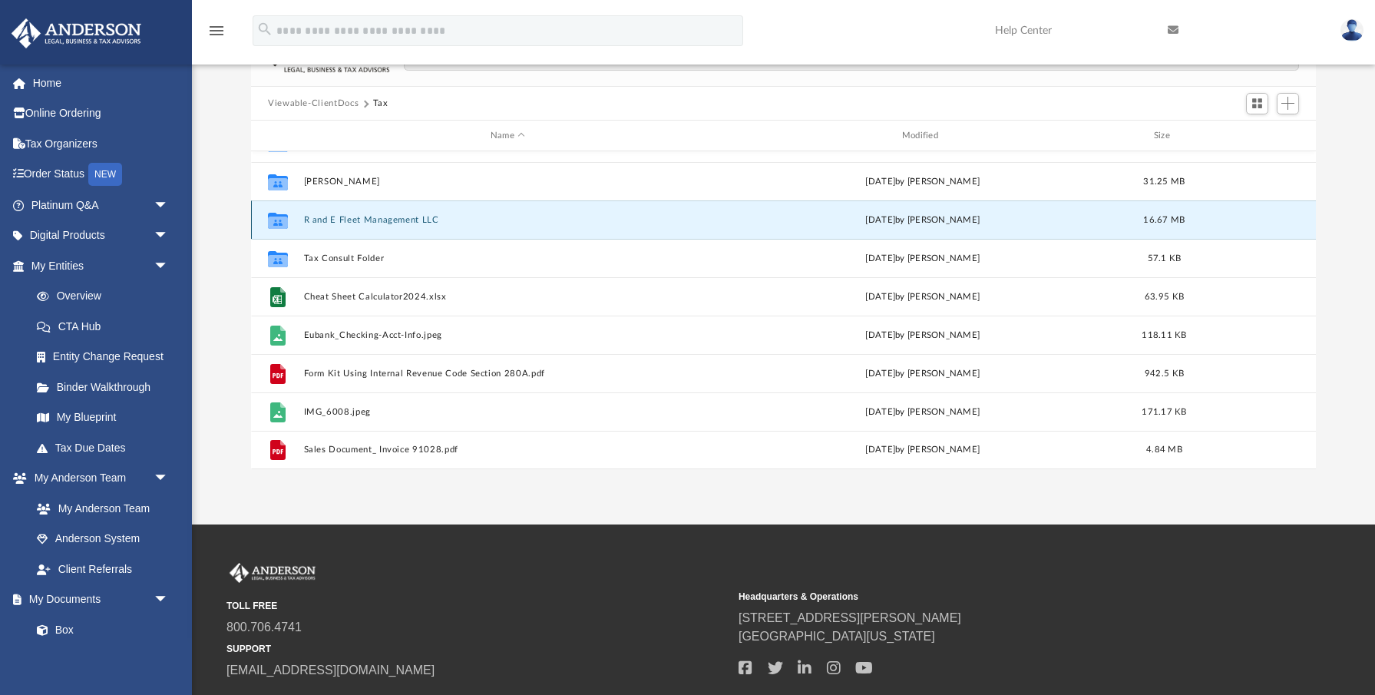
click at [386, 223] on button "R and E Fleet Management LLC" at bounding box center [508, 220] width 408 height 10
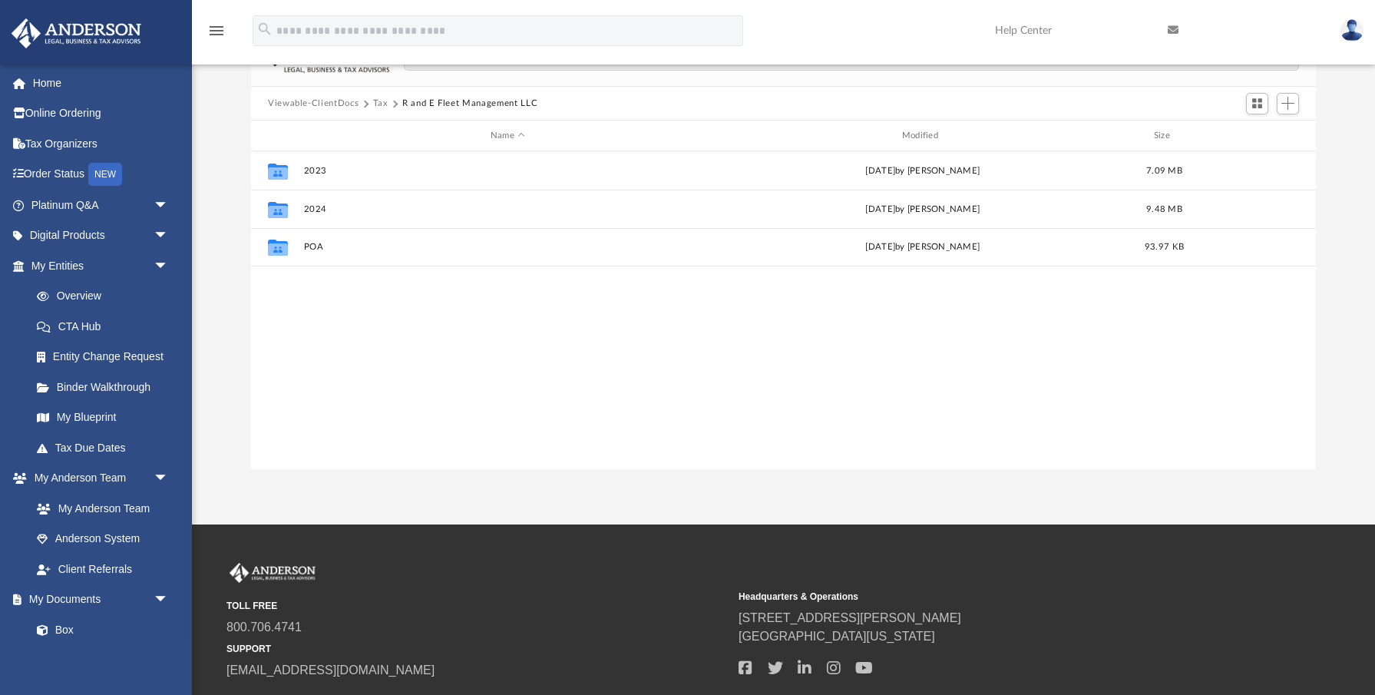
scroll to position [0, 0]
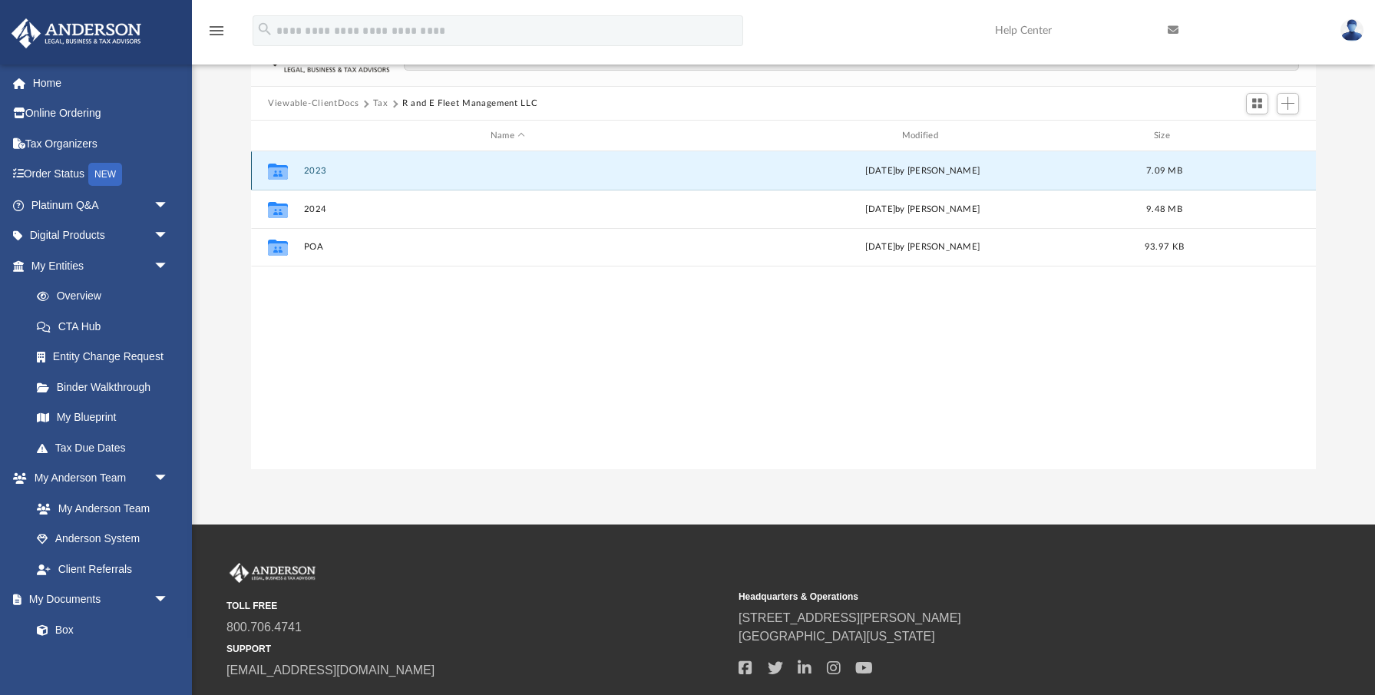
click at [306, 168] on button "2023" at bounding box center [508, 171] width 408 height 10
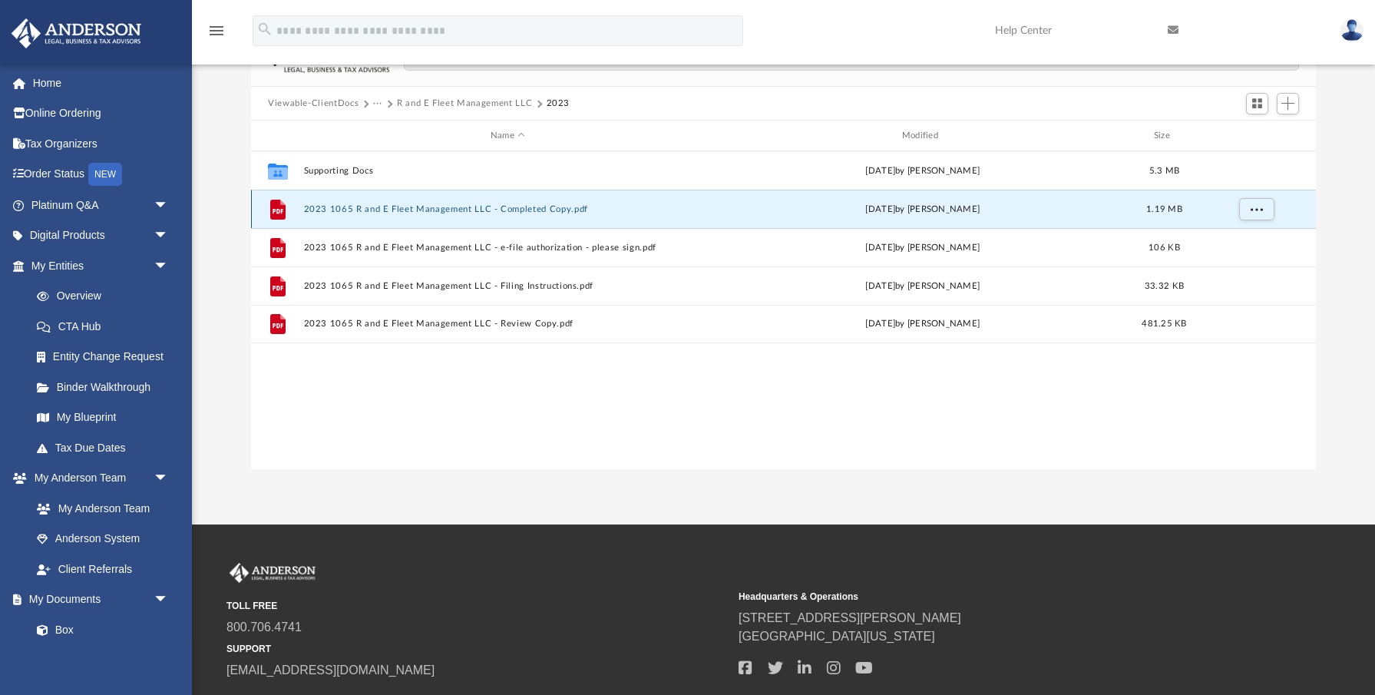
click at [471, 213] on button "2023 1065 R and E Fleet Management LLC - Completed Copy.pdf" at bounding box center [508, 209] width 408 height 10
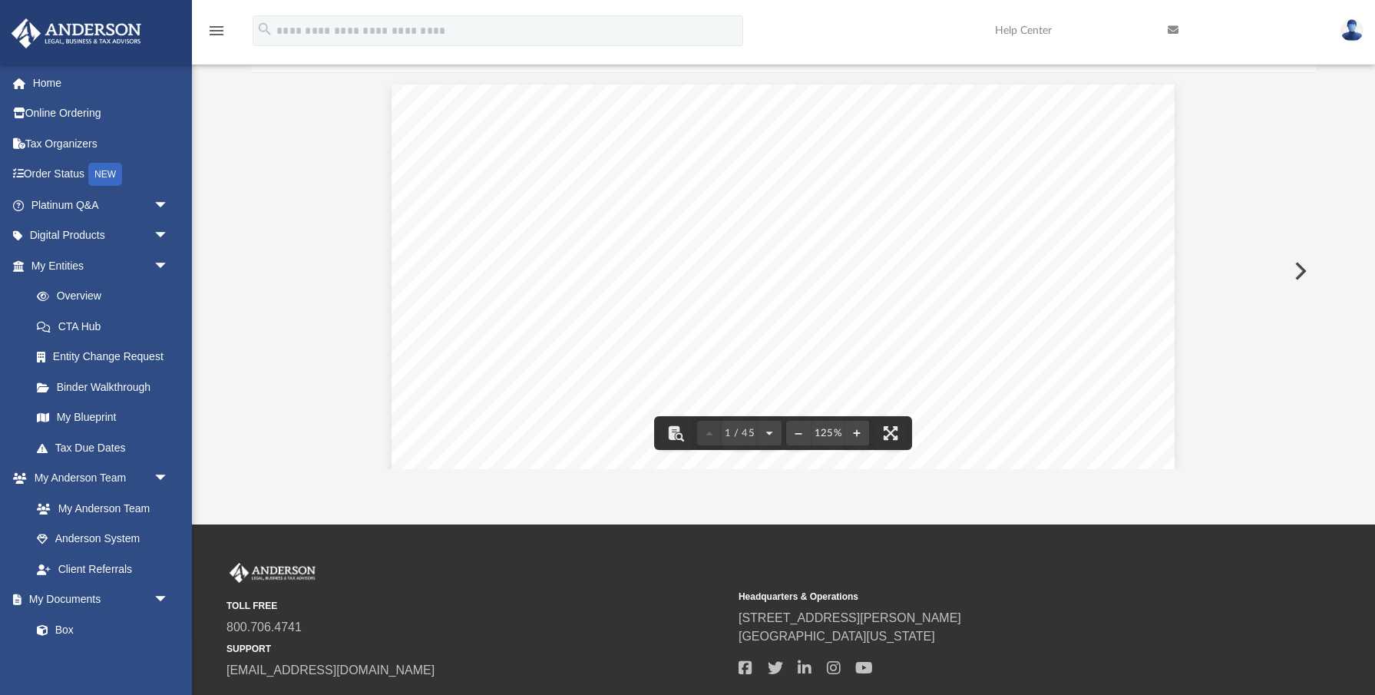
click at [952, 295] on div "326340 [DATE] [PERSON_NAME] LAW GROUP, PLLC [STREET_ADDRESS][PERSON_NAME] R AND…" at bounding box center [782, 590] width 783 height 1013
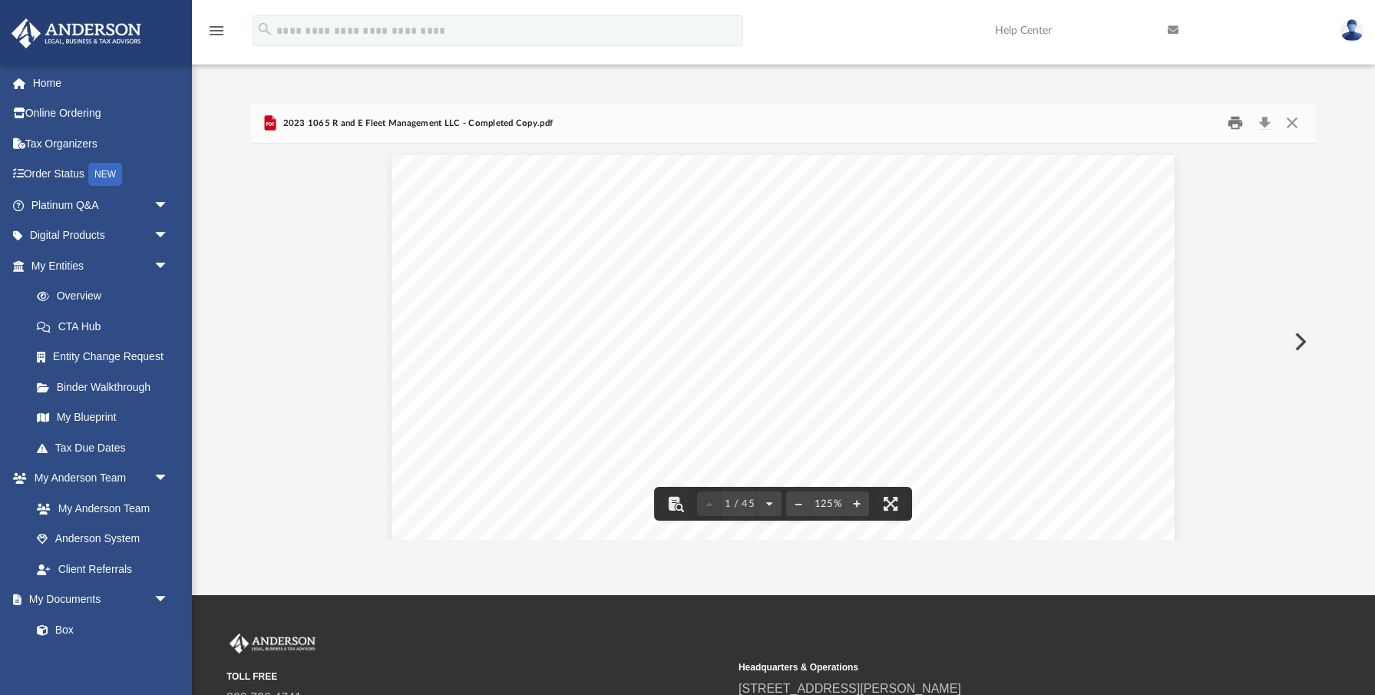
click at [1236, 124] on button "Print" at bounding box center [1235, 123] width 31 height 24
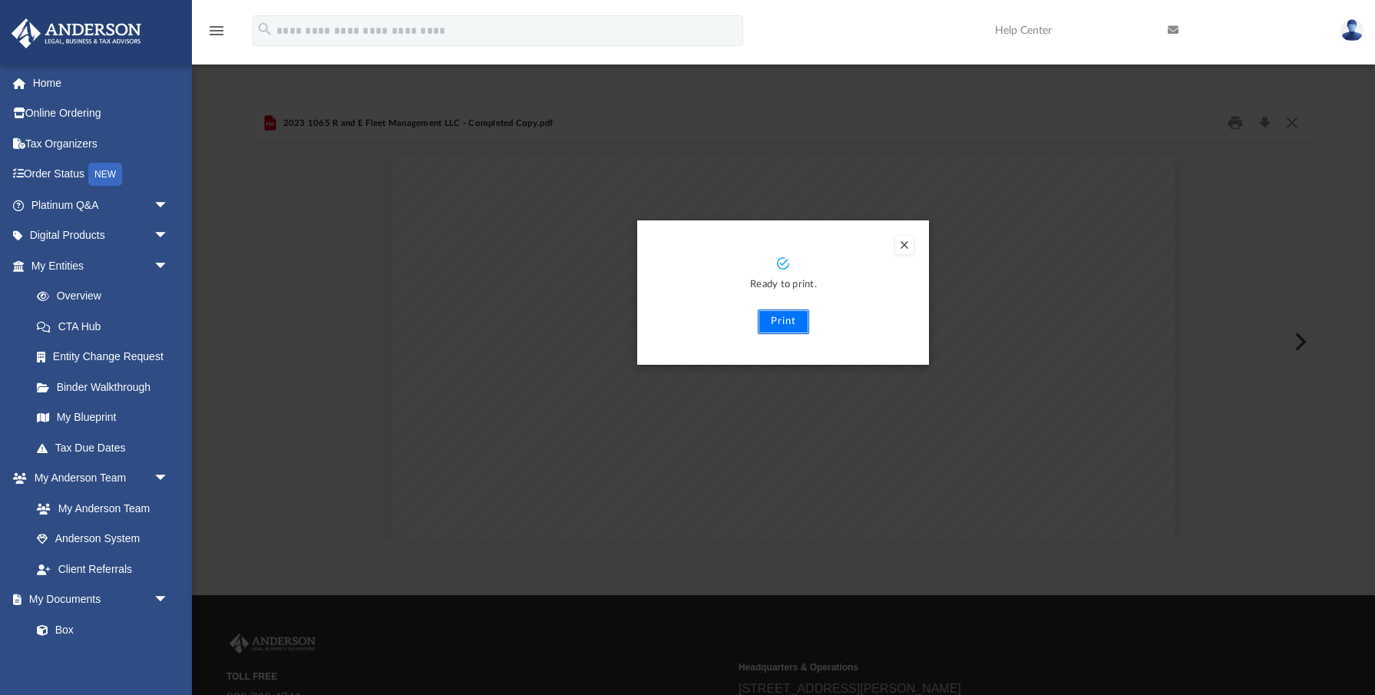
click at [788, 322] on button "Print" at bounding box center [783, 321] width 51 height 25
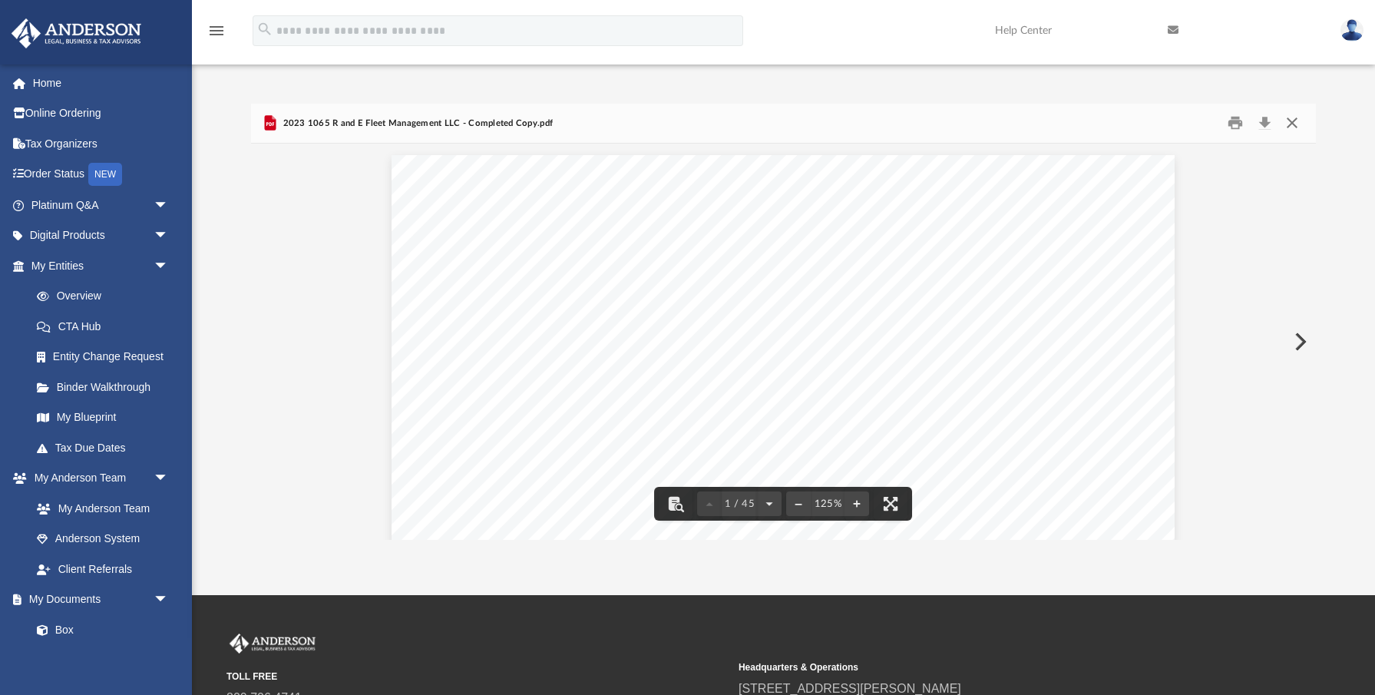
click at [1294, 123] on button "Close" at bounding box center [1292, 123] width 28 height 24
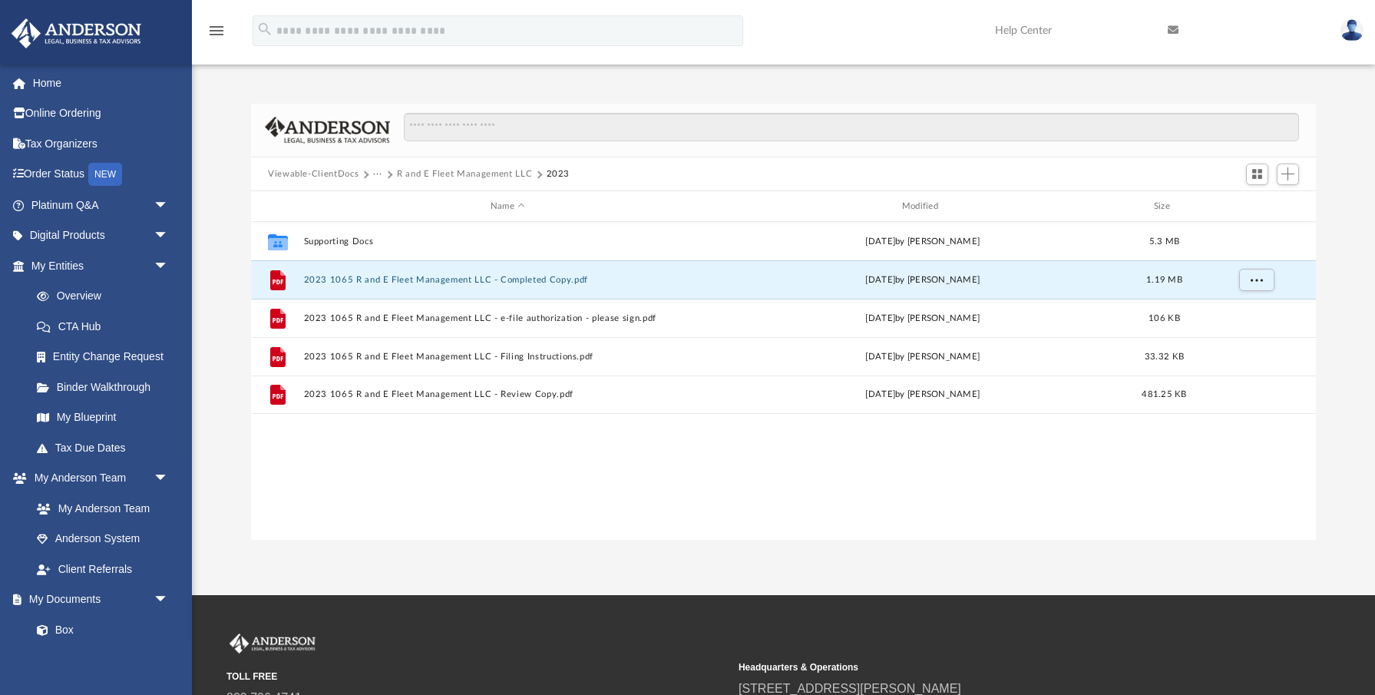
click at [371, 174] on span "Viewable-ClientDocs" at bounding box center [320, 174] width 105 height 14
click at [373, 175] on button "···" at bounding box center [378, 174] width 10 height 14
click at [391, 206] on li "Tax" at bounding box center [388, 201] width 15 height 16
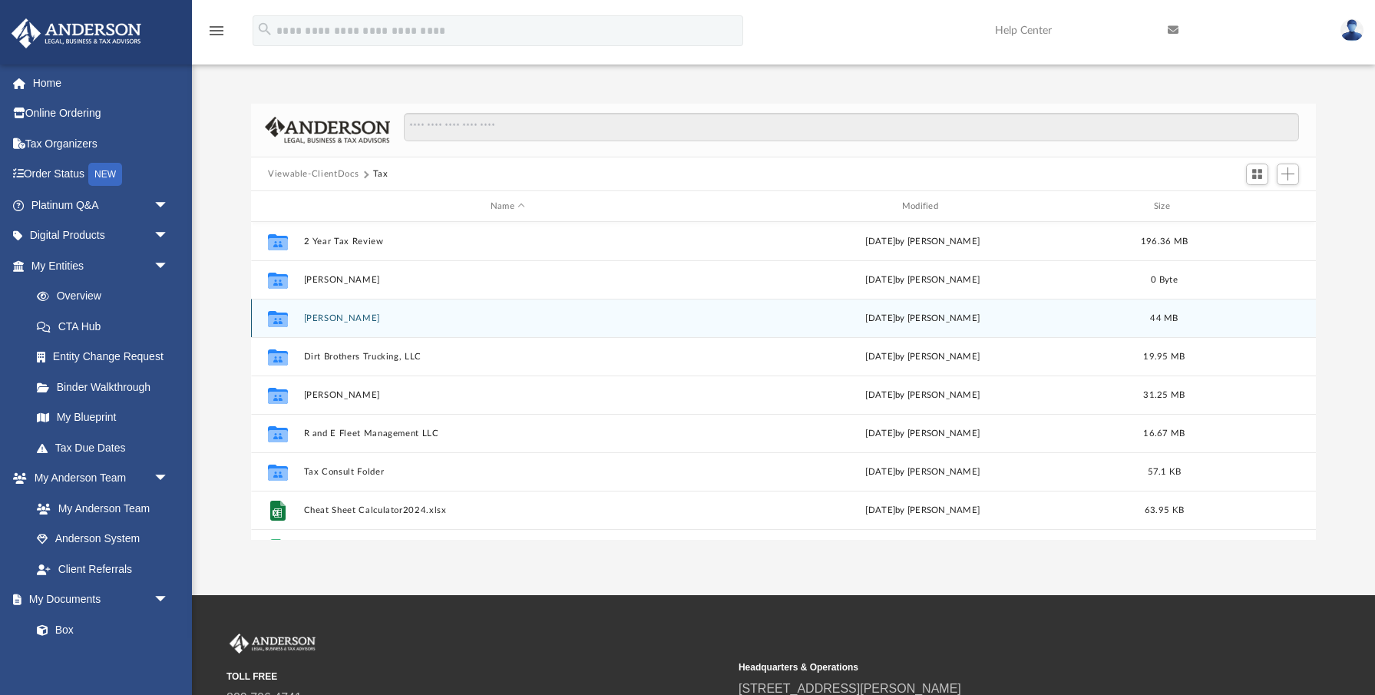
click at [351, 316] on button "[PERSON_NAME]" at bounding box center [508, 318] width 408 height 10
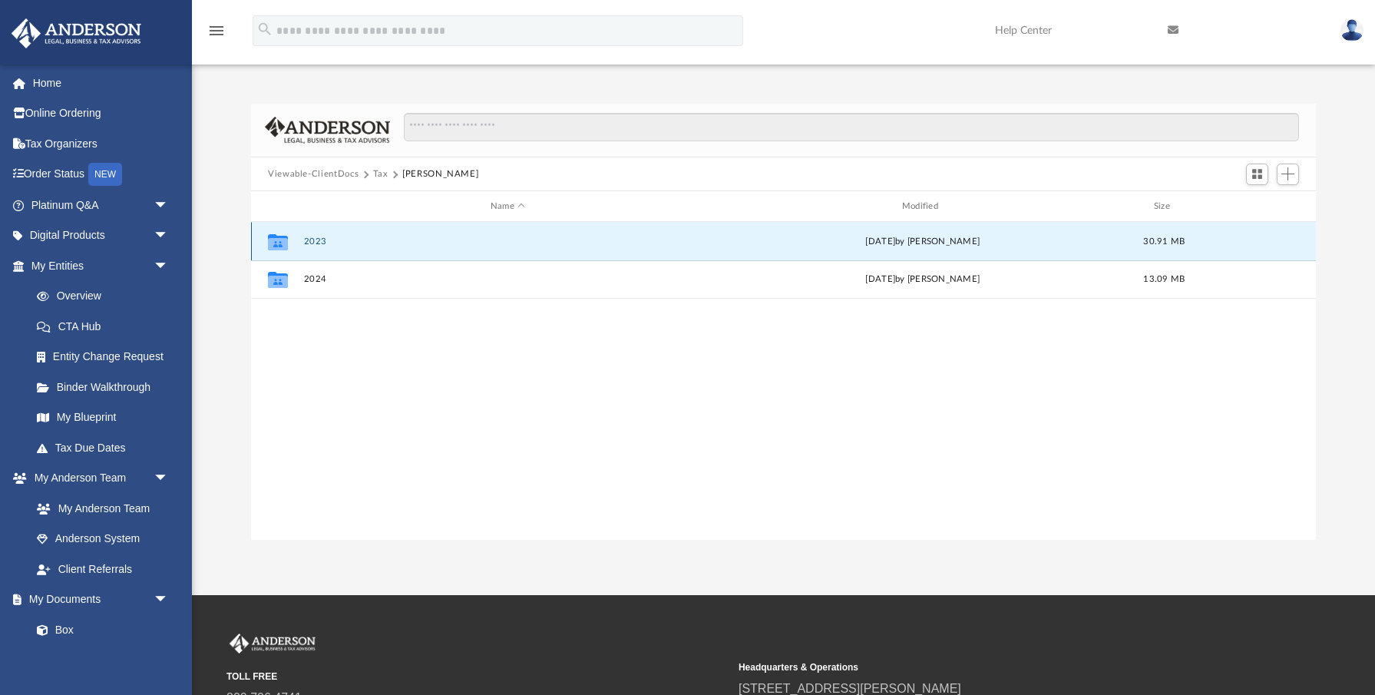
click at [315, 239] on button "2023" at bounding box center [508, 241] width 408 height 10
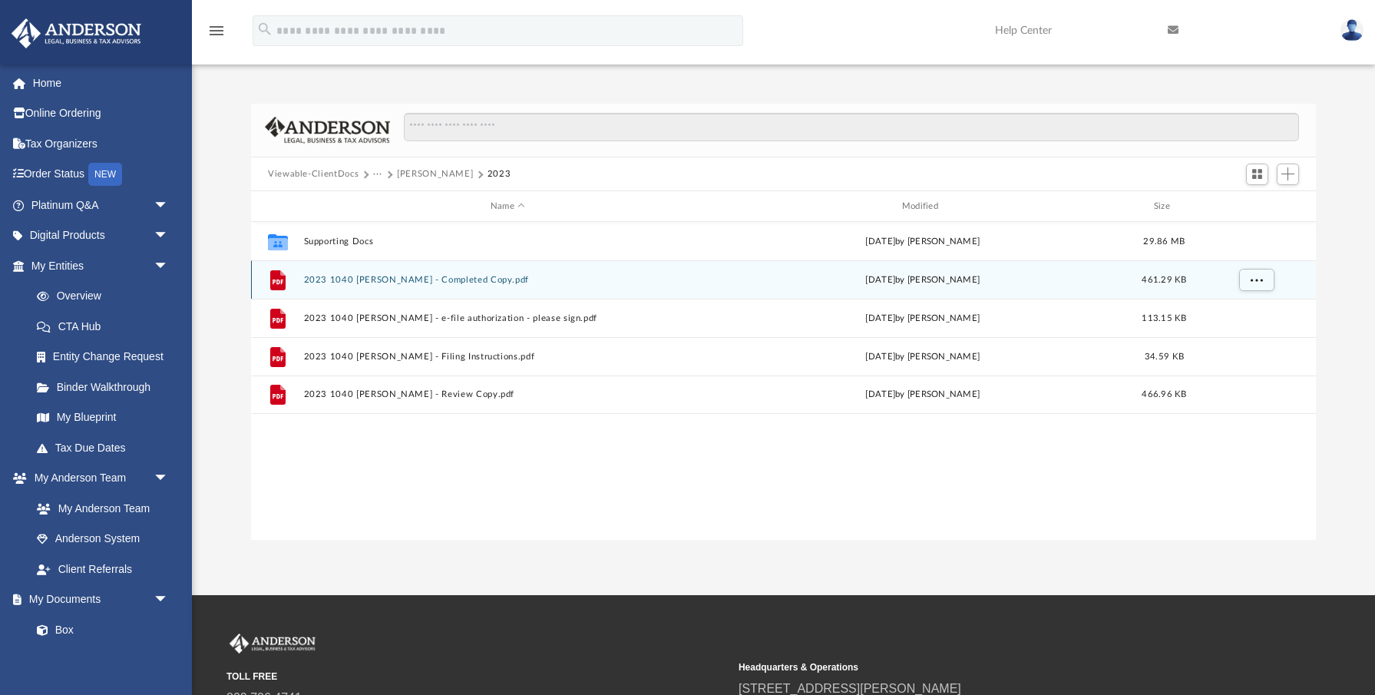
click at [365, 286] on div "File 2023 1040 [PERSON_NAME] - Completed Copy.pdf [DATE] by [PERSON_NAME] 461.2…" at bounding box center [783, 279] width 1065 height 38
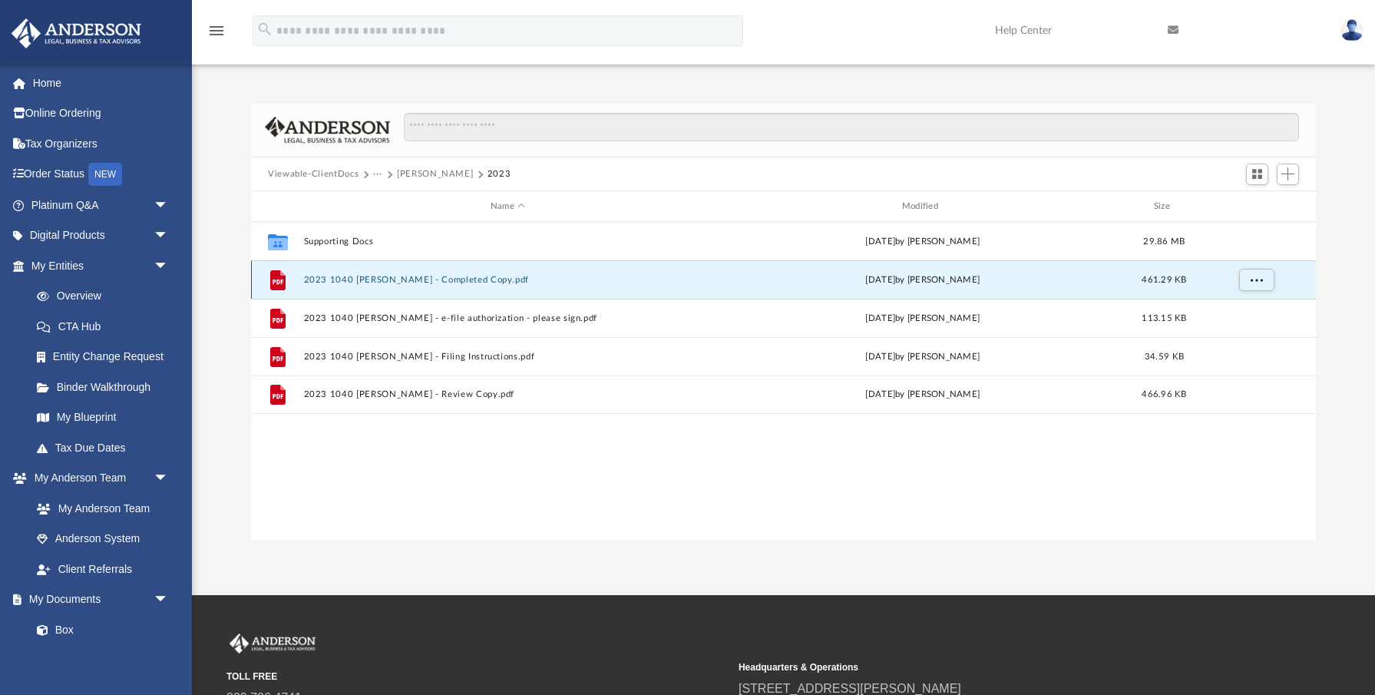
click at [365, 283] on button "2023 1040 [PERSON_NAME] - Completed Copy.pdf" at bounding box center [508, 280] width 408 height 10
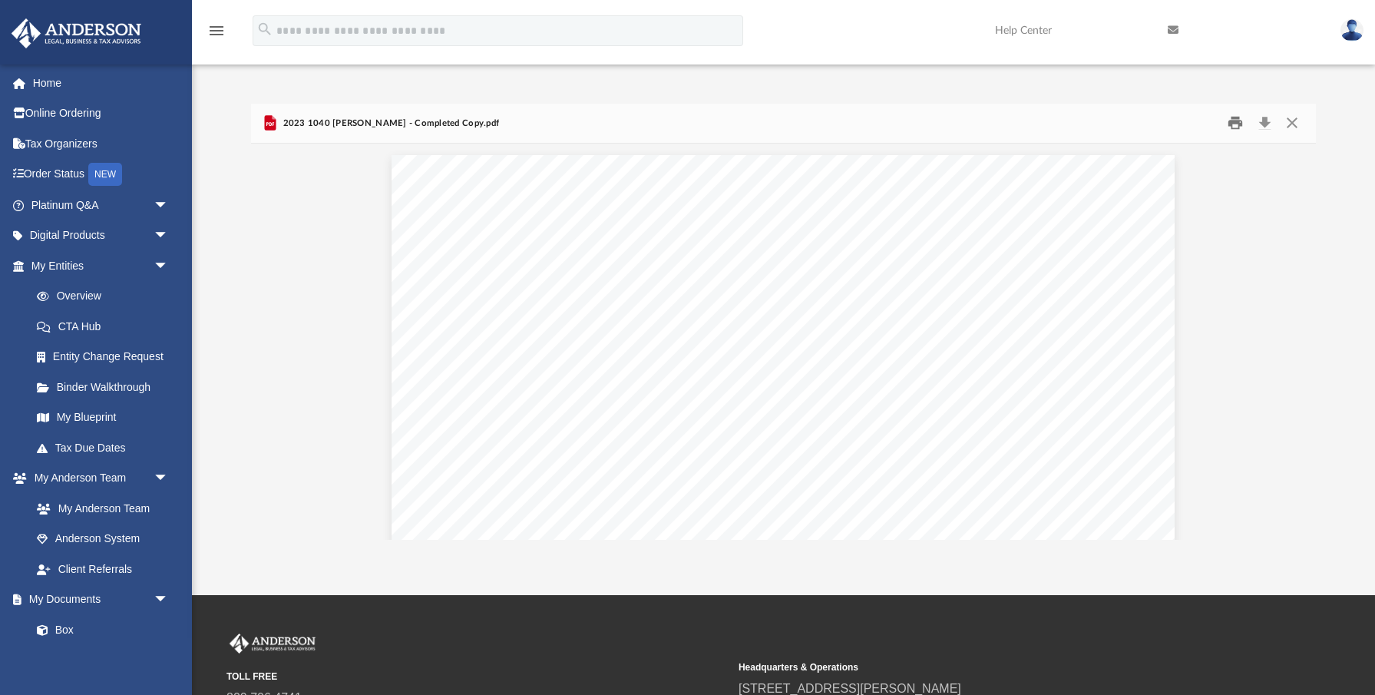
click at [1233, 121] on button "Print" at bounding box center [1235, 123] width 31 height 24
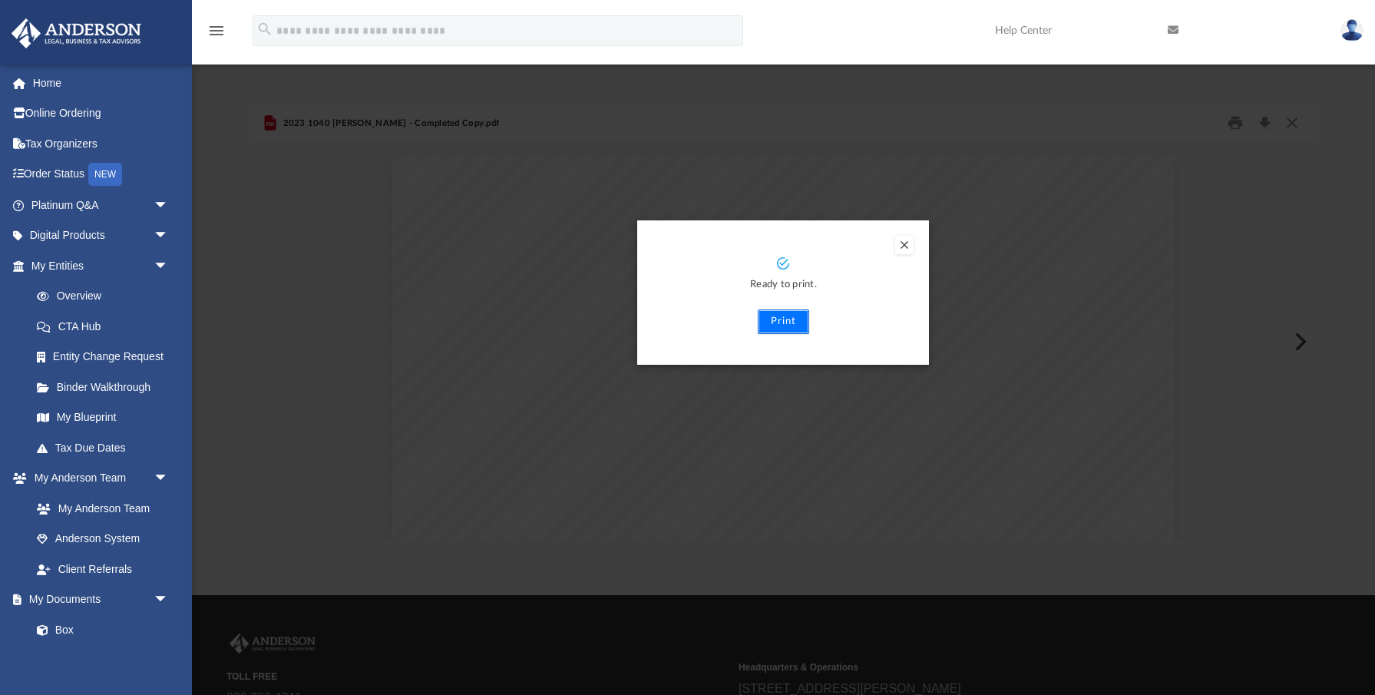
click at [778, 321] on button "Print" at bounding box center [783, 321] width 51 height 25
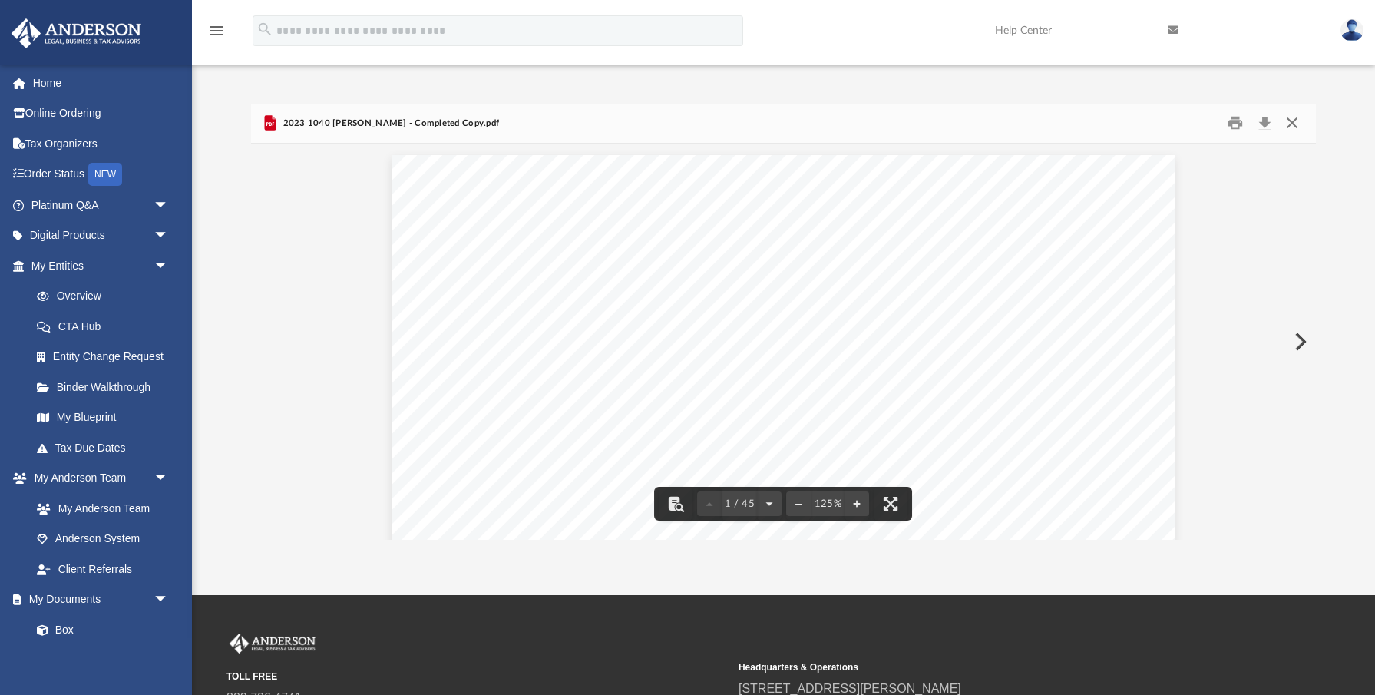
click at [1295, 126] on button "Close" at bounding box center [1292, 123] width 28 height 24
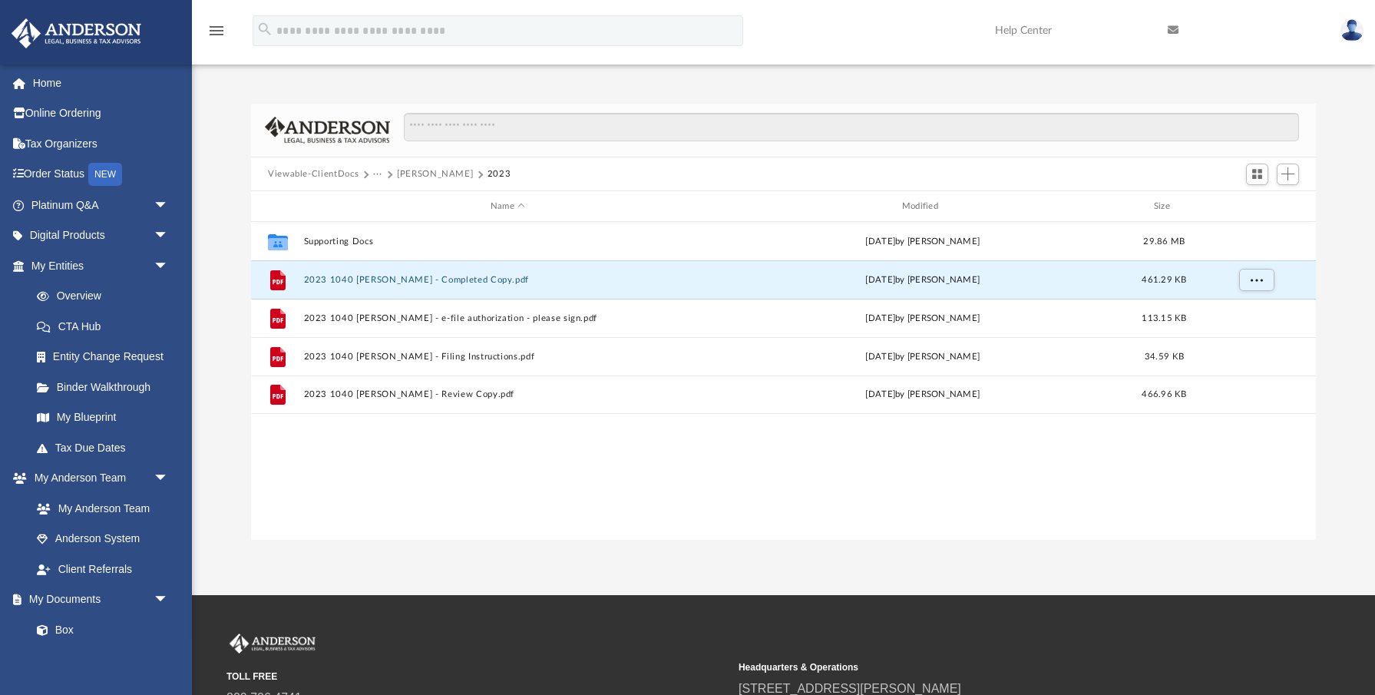
click at [373, 173] on button "···" at bounding box center [378, 174] width 10 height 14
click at [378, 176] on button "···" at bounding box center [378, 174] width 10 height 14
click at [382, 197] on li "Tax" at bounding box center [388, 201] width 15 height 16
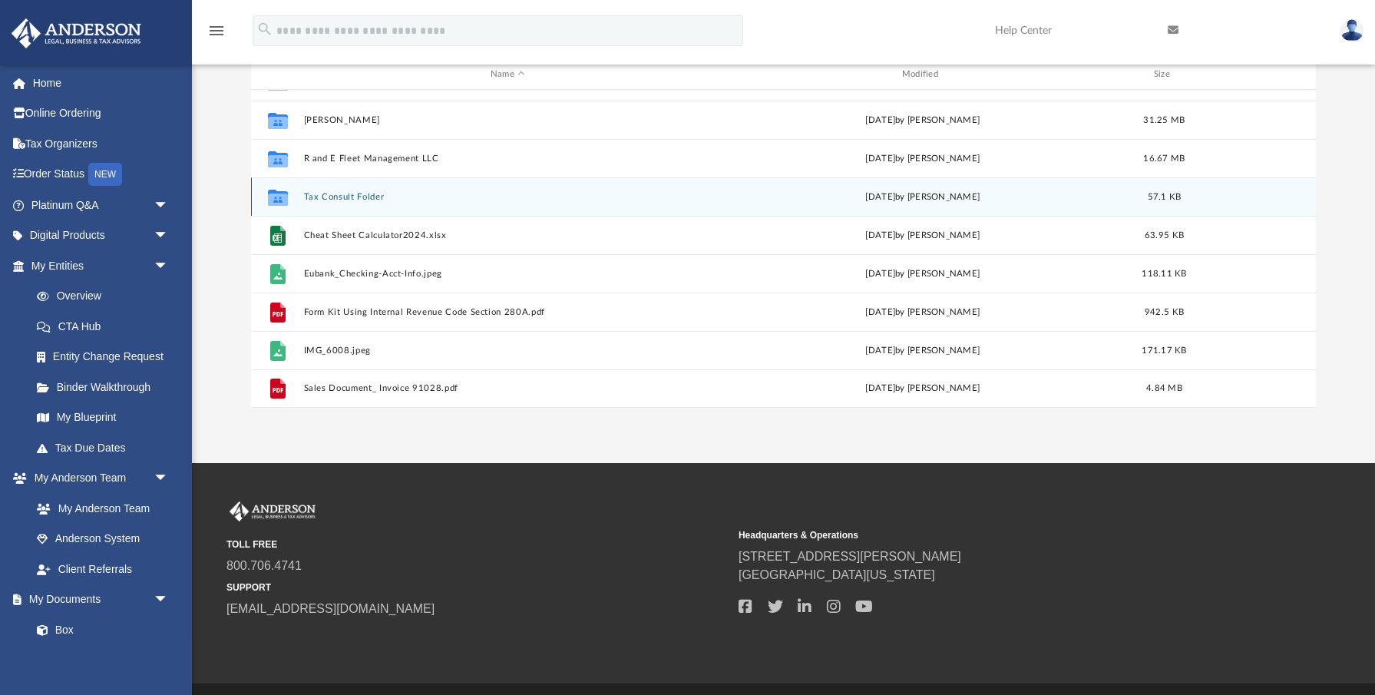
scroll to position [151, 0]
